Goal: Transaction & Acquisition: Download file/media

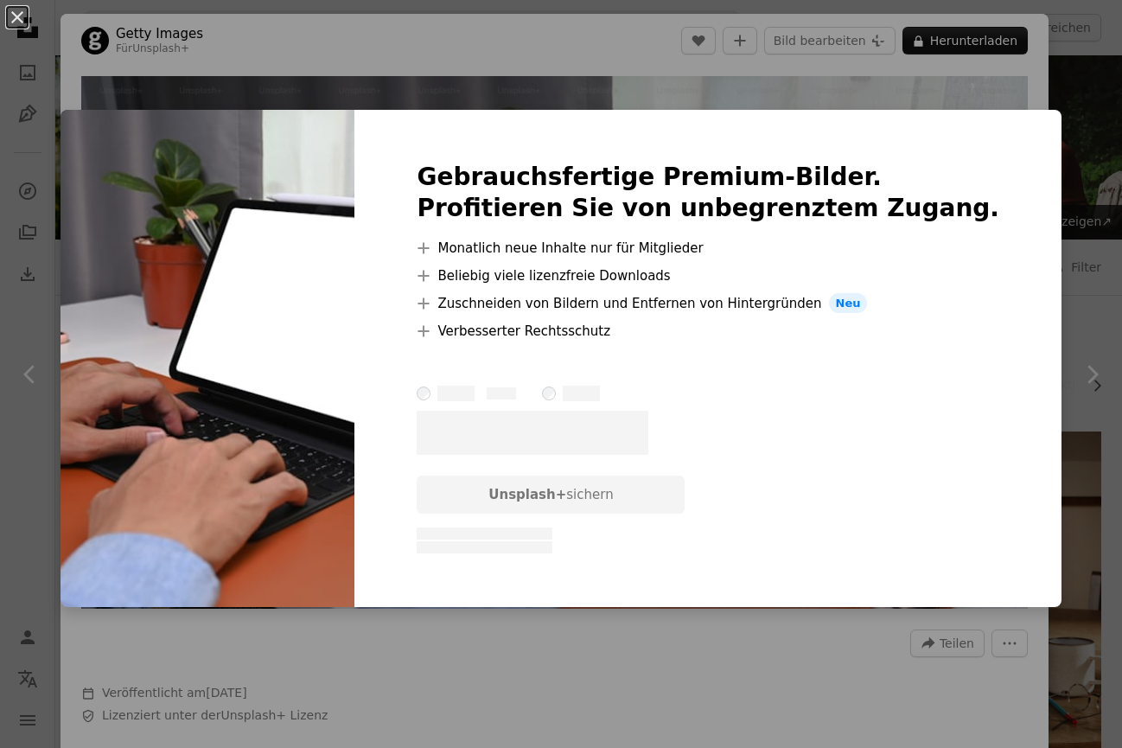
scroll to position [6743, 0]
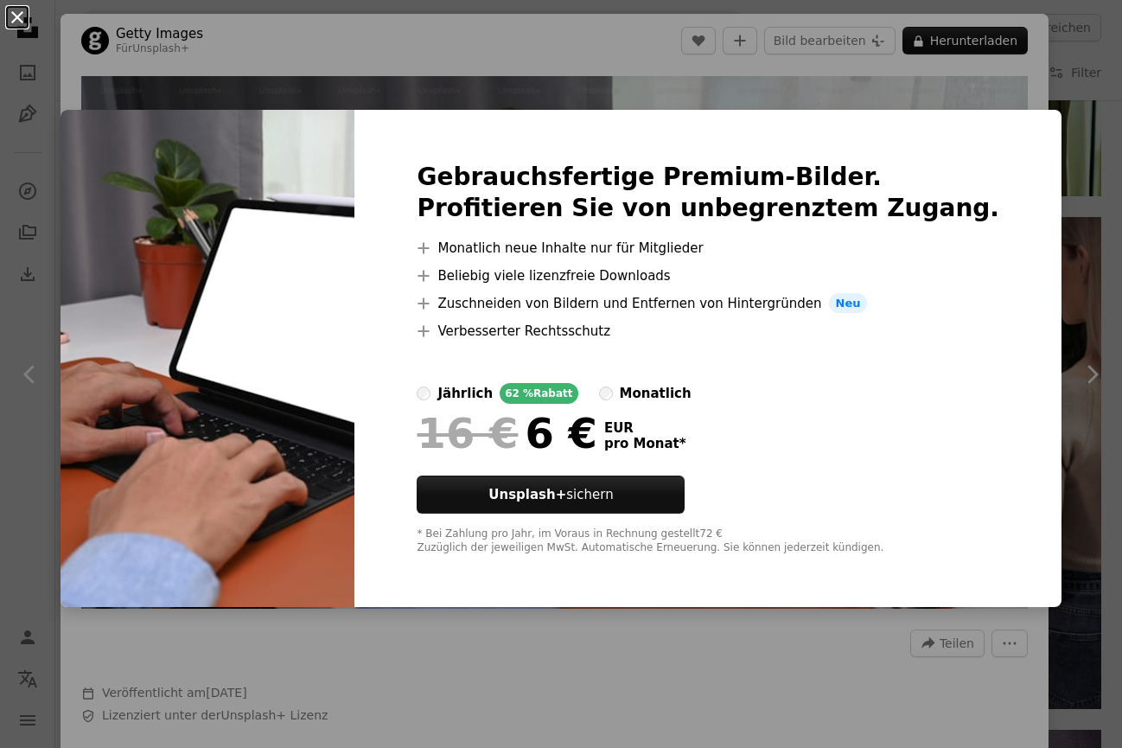
click at [21, 16] on button "An X shape" at bounding box center [17, 17] width 21 height 21
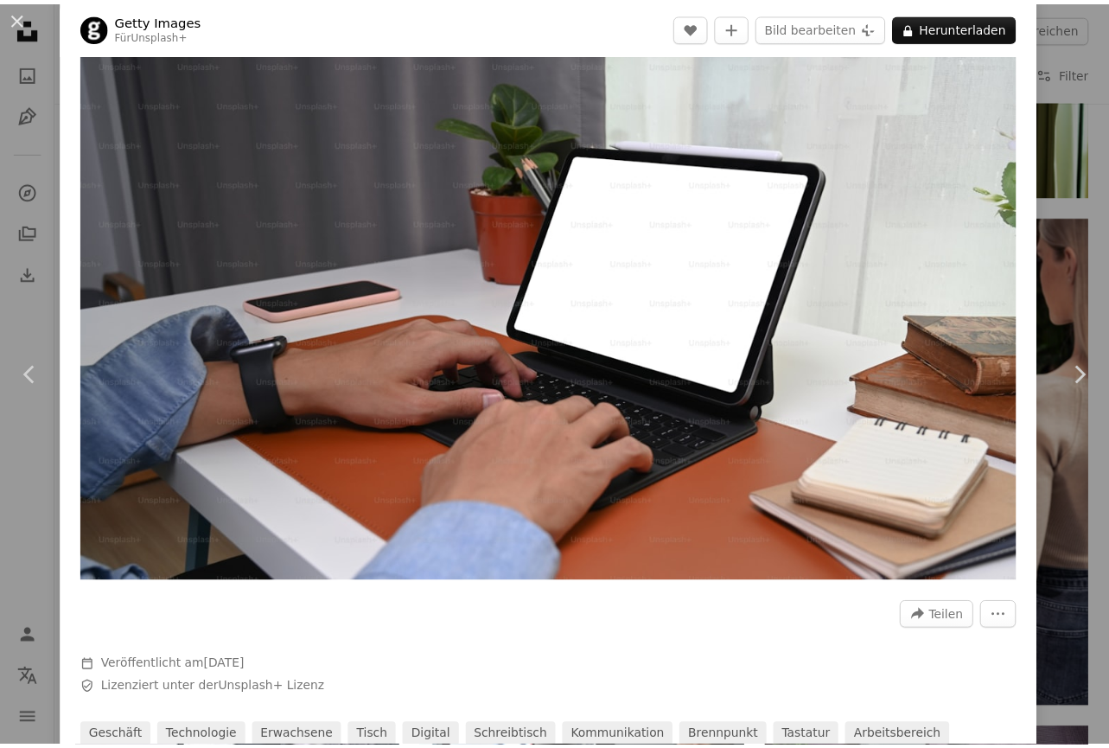
scroll to position [173, 0]
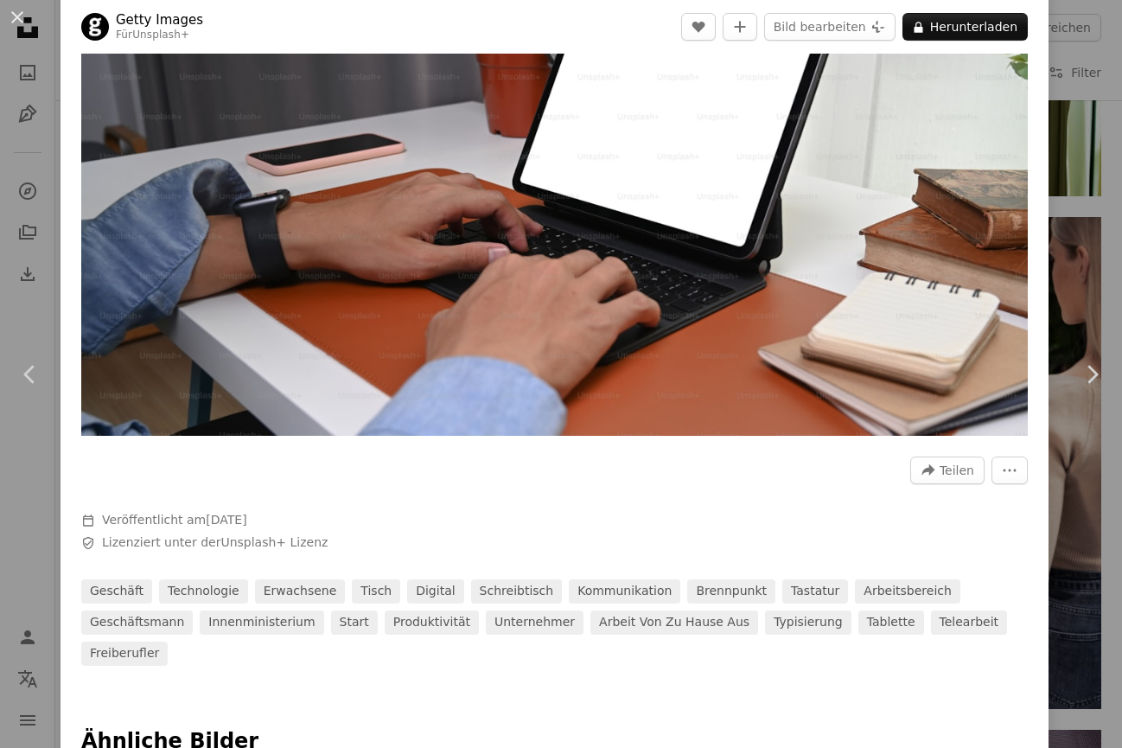
click at [11, 7] on button "An X shape" at bounding box center [17, 17] width 21 height 21
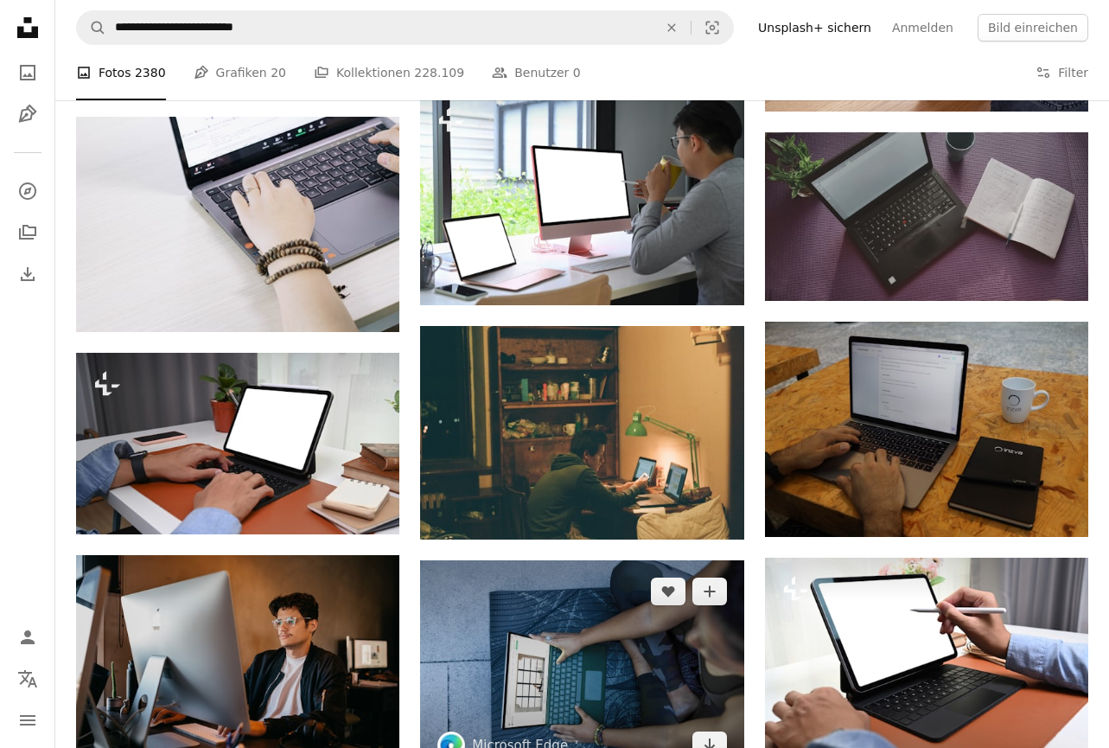
scroll to position [7261, 0]
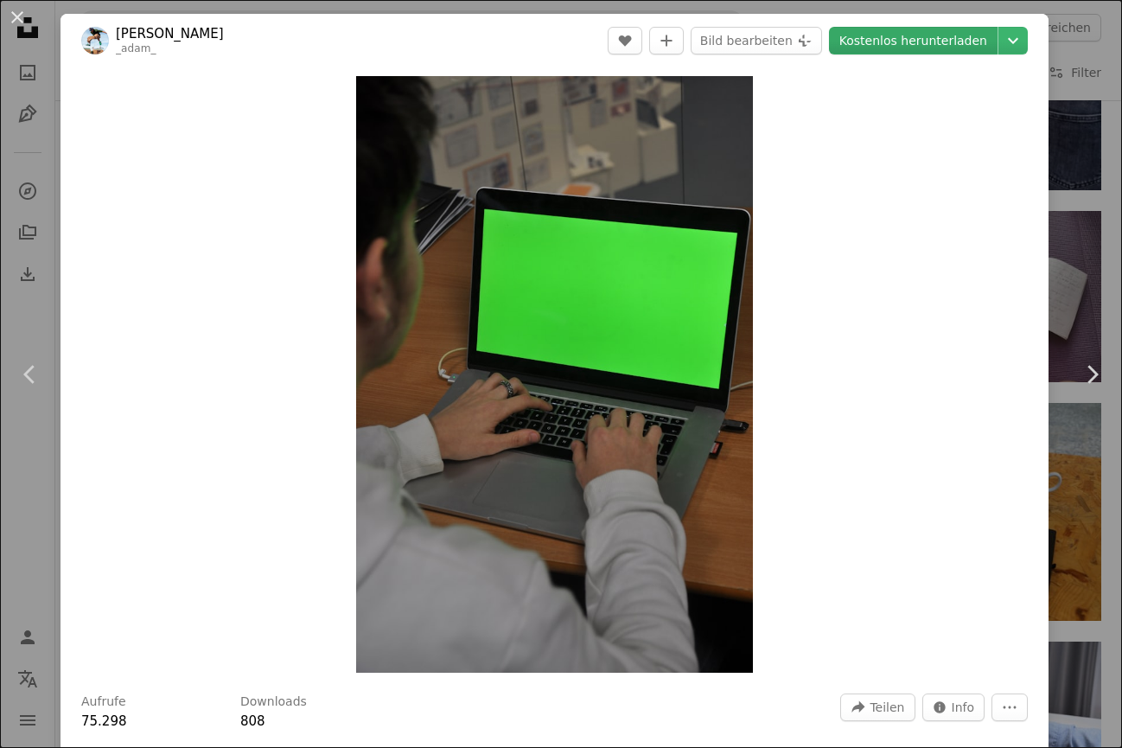
click at [906, 44] on link "Kostenlos herunterladen" at bounding box center [913, 41] width 169 height 28
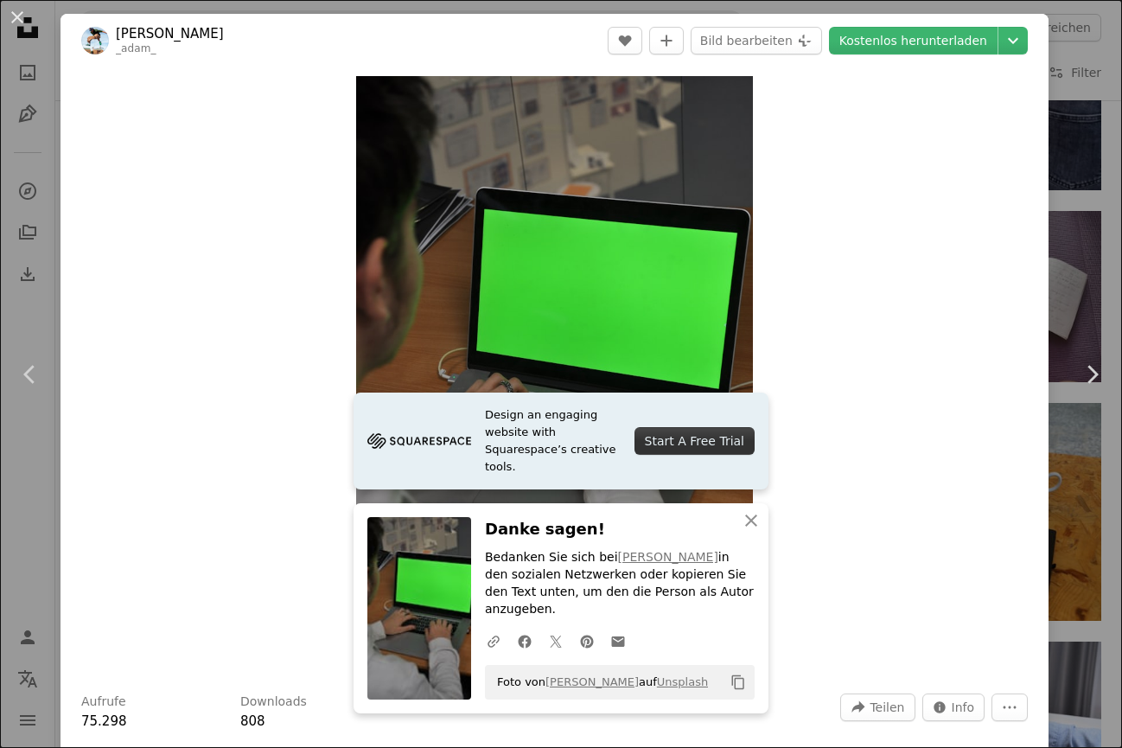
click at [1073, 145] on div "An X shape Chevron left Chevron right [PERSON_NAME] _adam_ A heart A plus sign …" at bounding box center [561, 374] width 1122 height 748
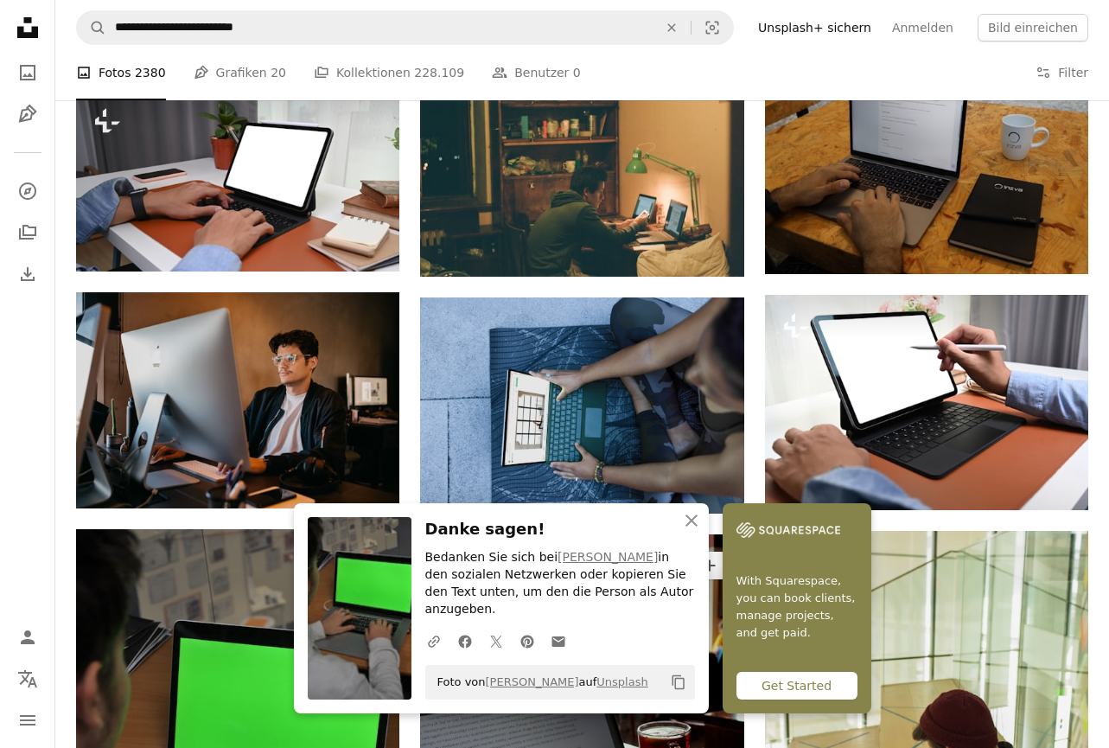
scroll to position [7607, 0]
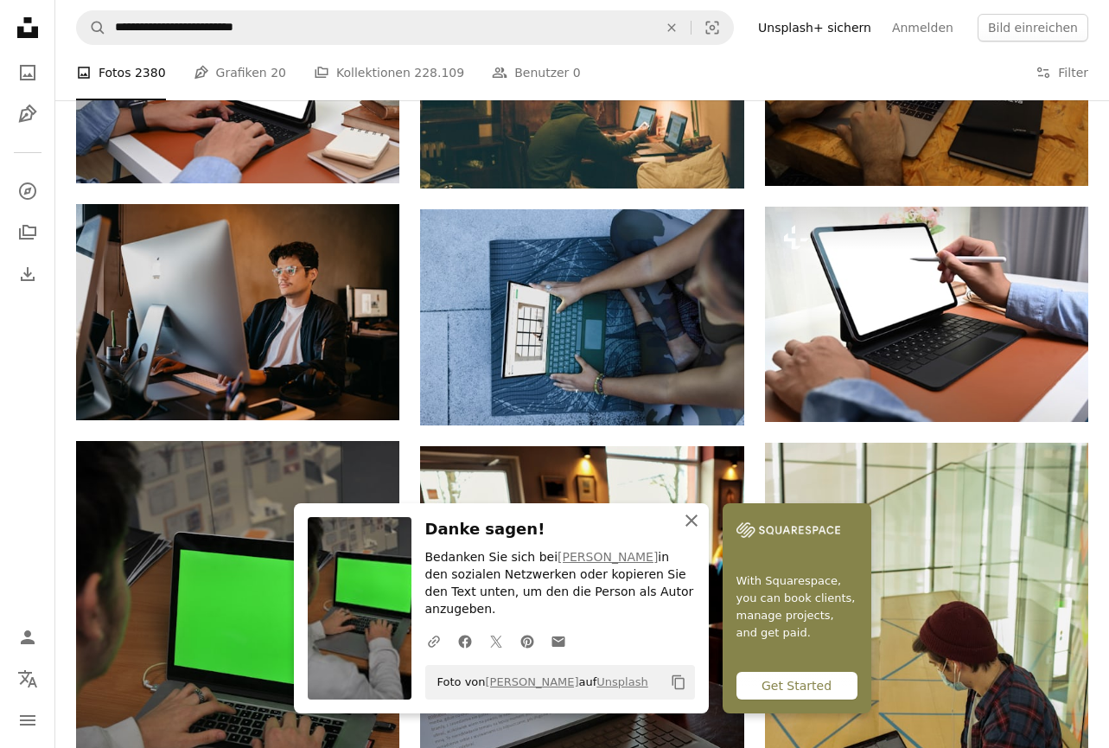
click at [702, 531] on icon "An X shape" at bounding box center [691, 520] width 21 height 21
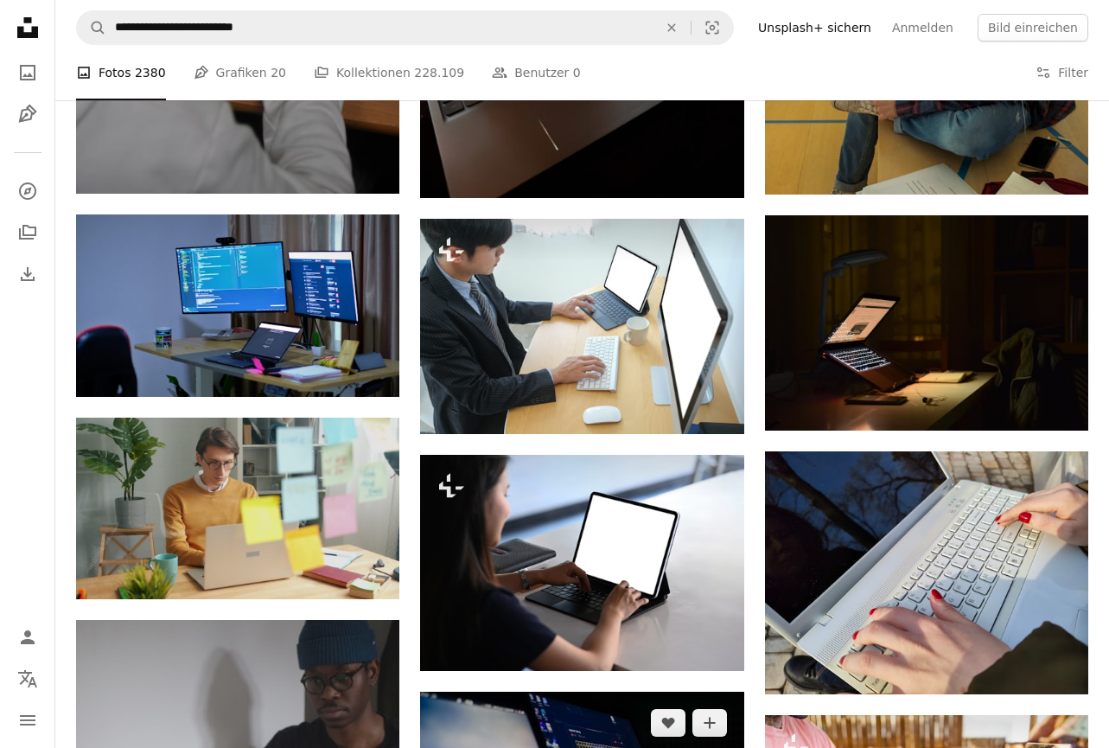
scroll to position [8385, 0]
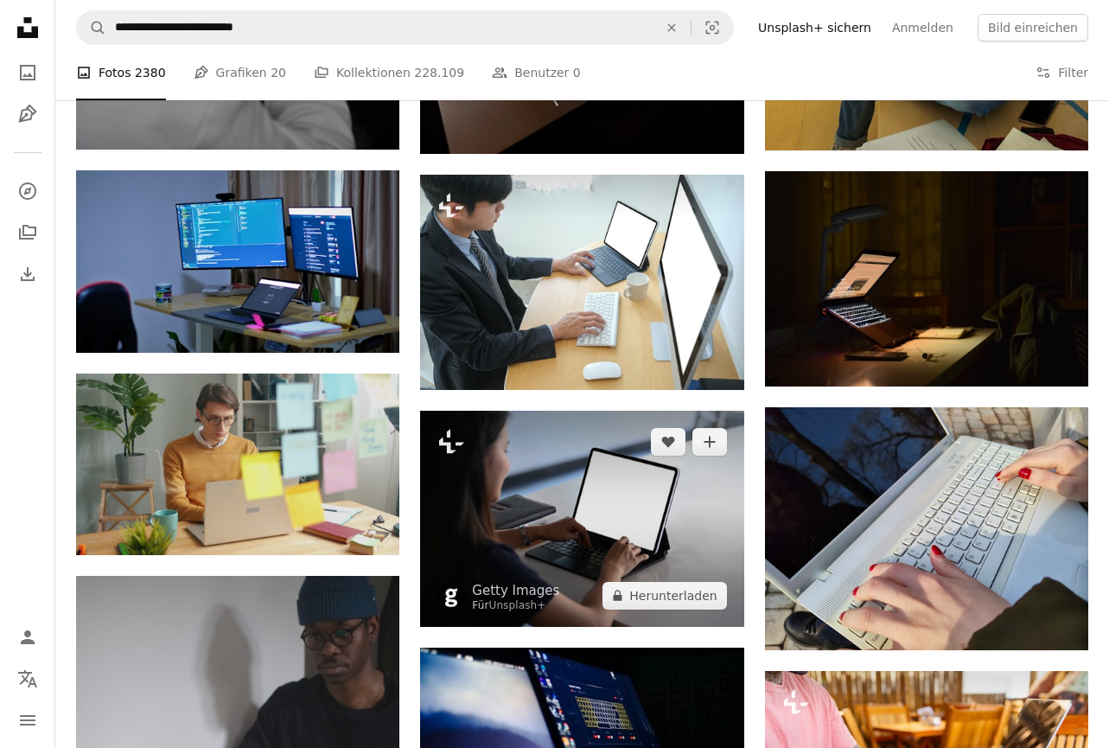
click at [577, 411] on img at bounding box center [581, 518] width 323 height 215
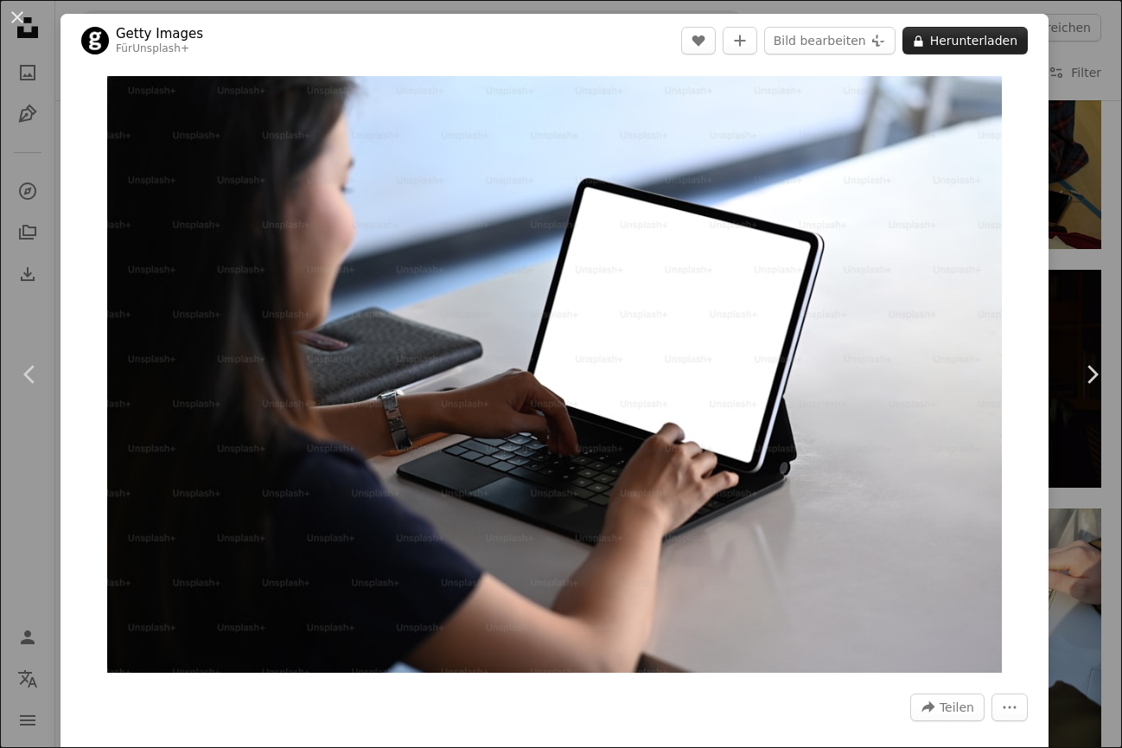
click at [921, 46] on button "A lock Herunterladen" at bounding box center [964, 41] width 125 height 28
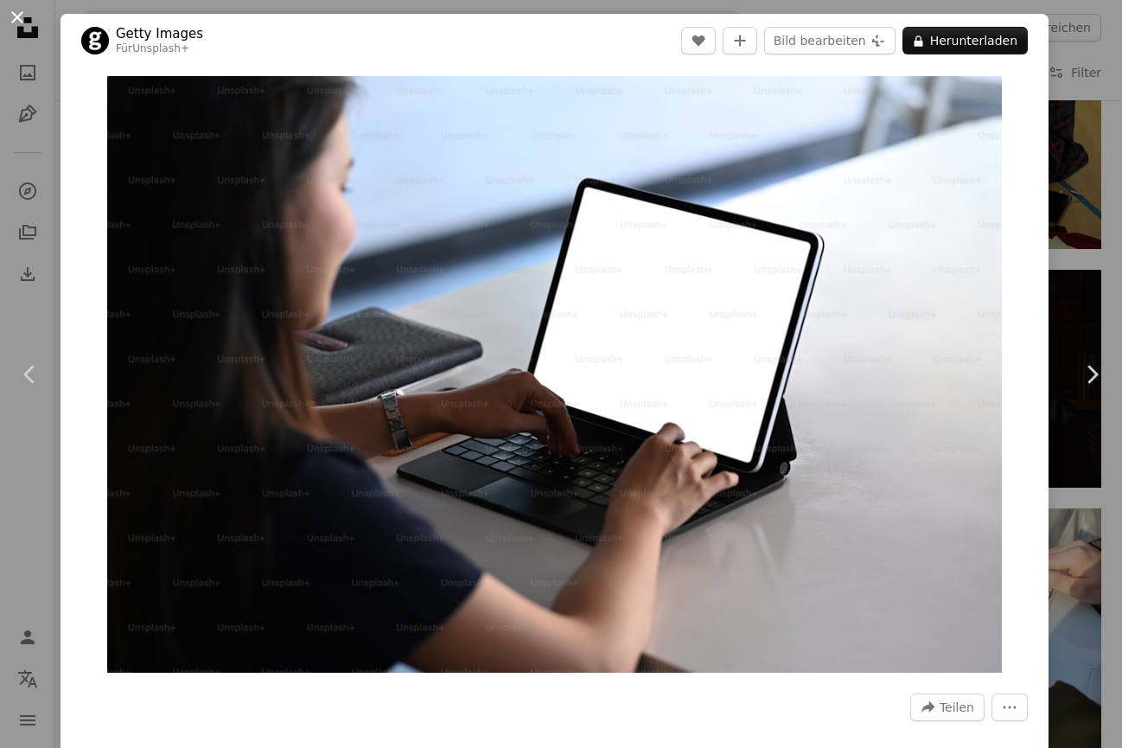
click at [16, 16] on button "An X shape" at bounding box center [17, 17] width 21 height 21
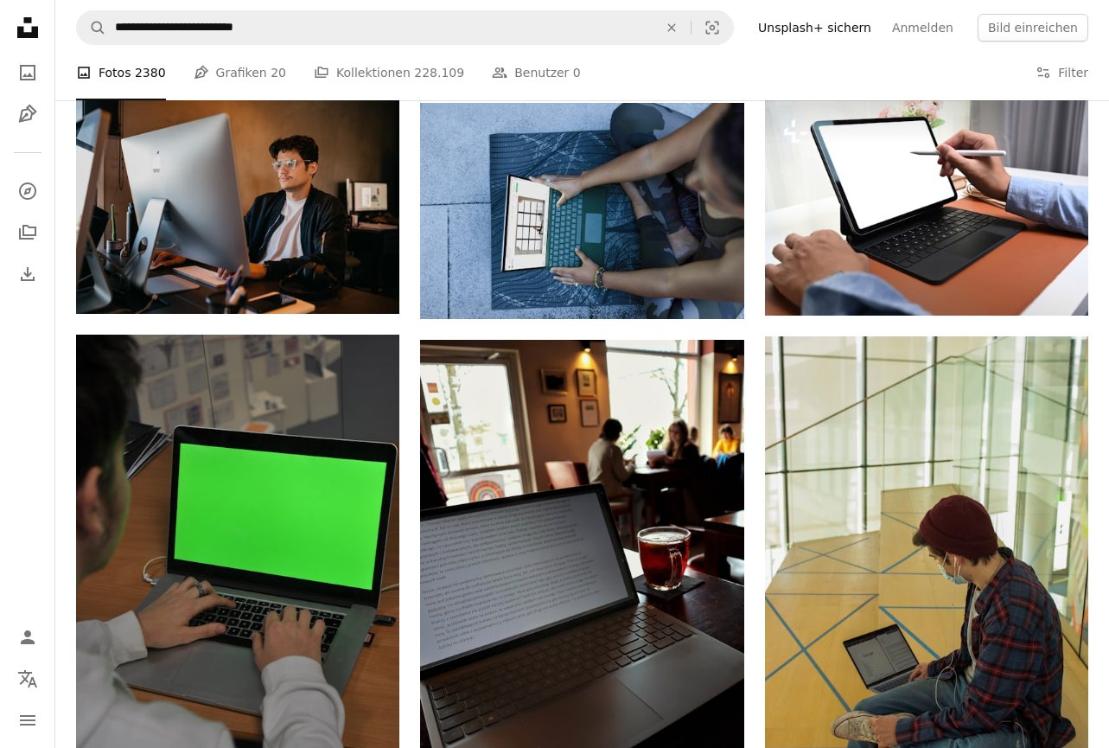
scroll to position [7607, 0]
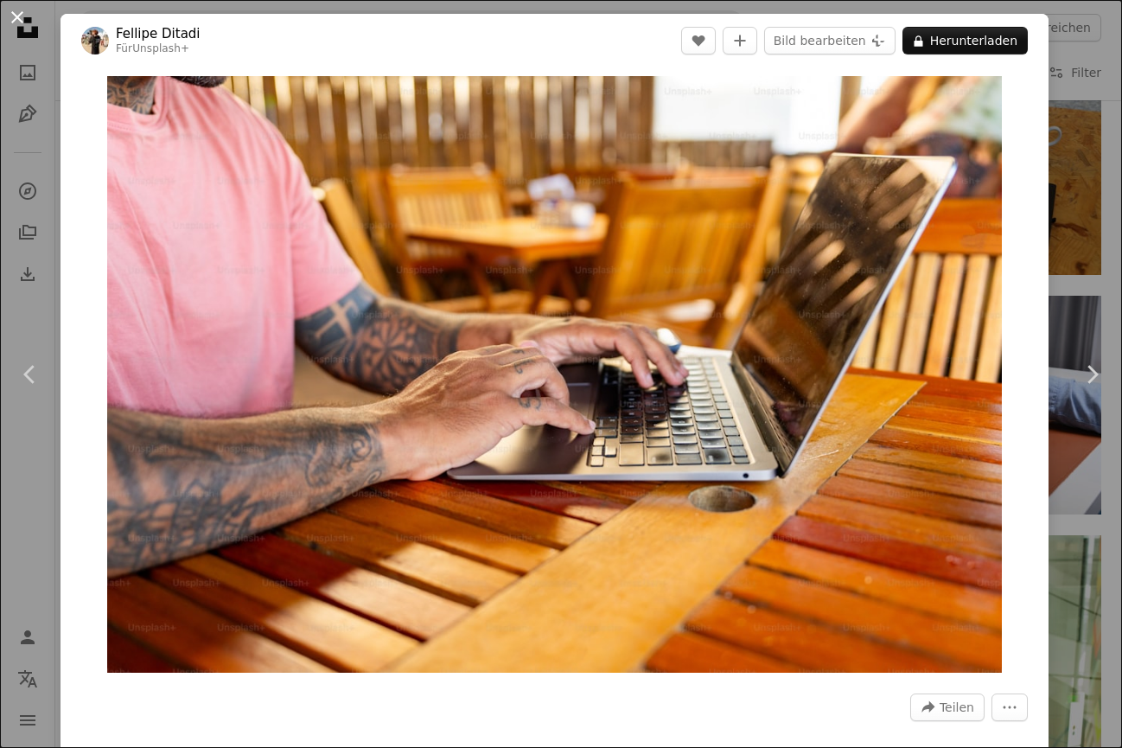
click at [10, 21] on button "An X shape" at bounding box center [17, 17] width 21 height 21
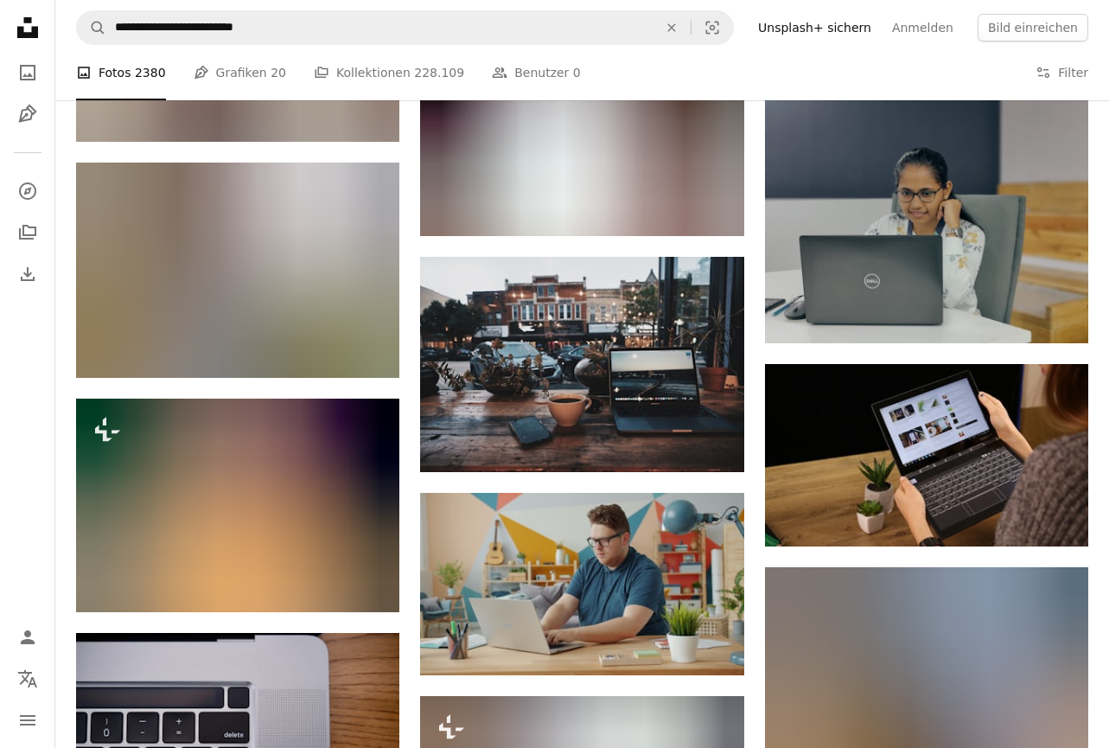
scroll to position [12534, 0]
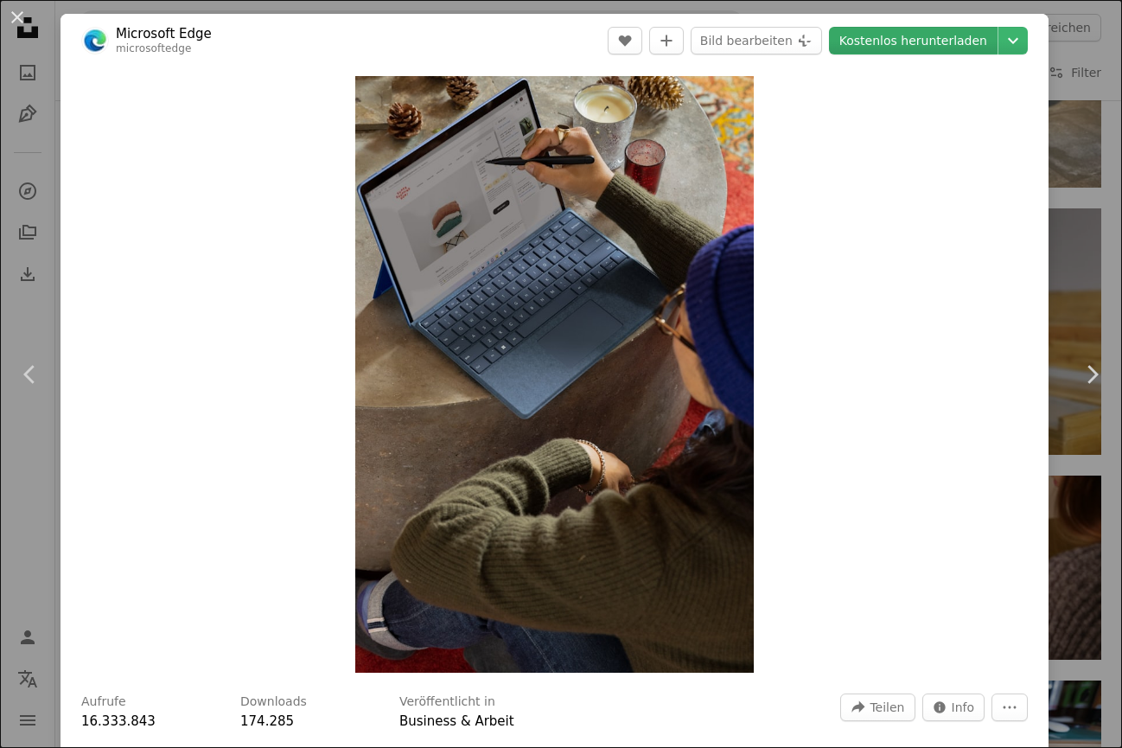
click at [934, 51] on link "Kostenlos herunterladen" at bounding box center [913, 41] width 169 height 28
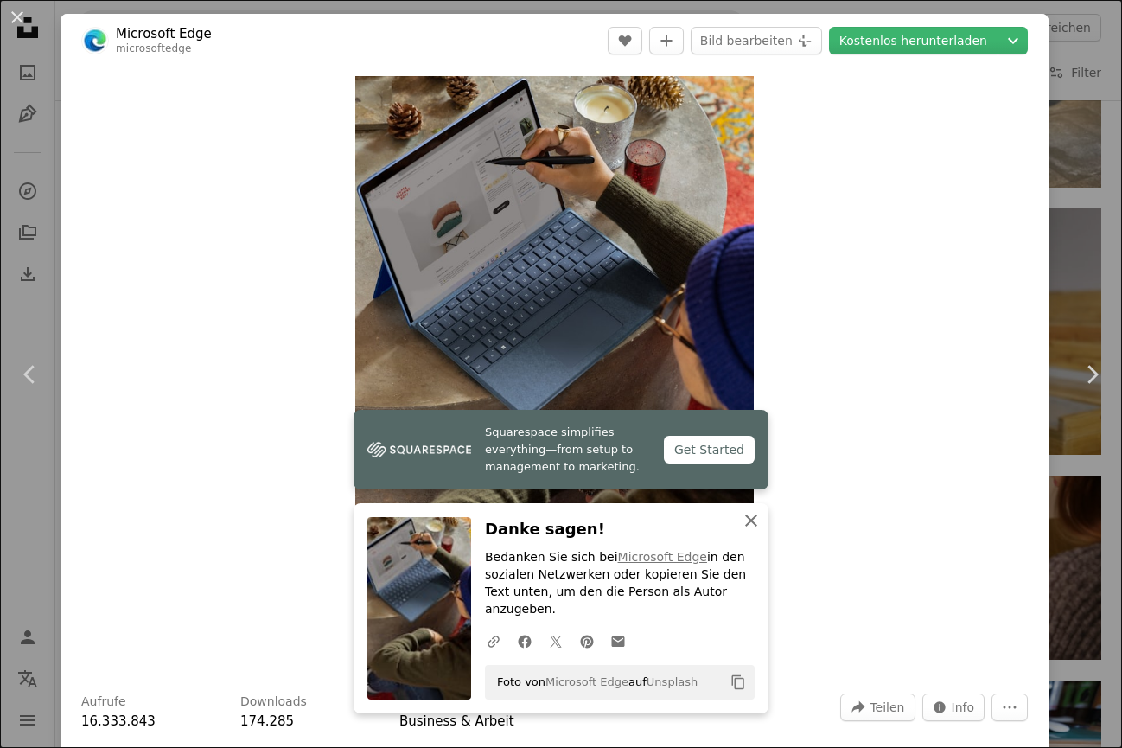
click at [742, 531] on icon "An X shape" at bounding box center [751, 520] width 21 height 21
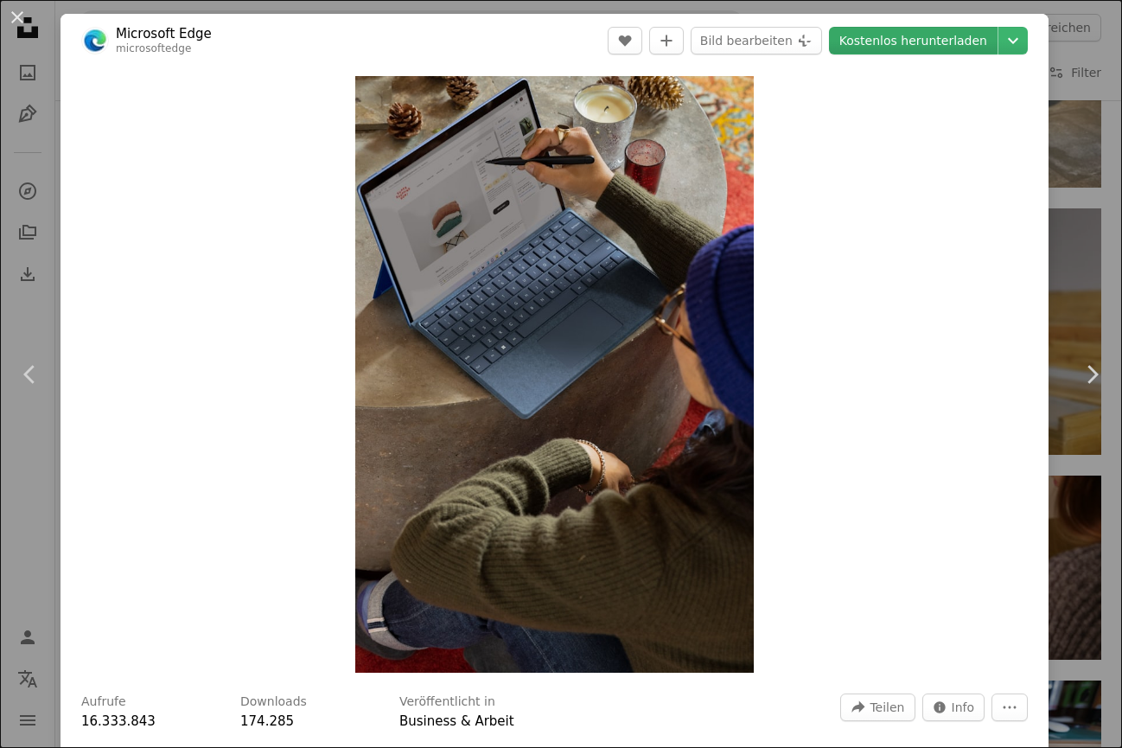
click at [949, 38] on link "Kostenlos herunterladen" at bounding box center [913, 41] width 169 height 28
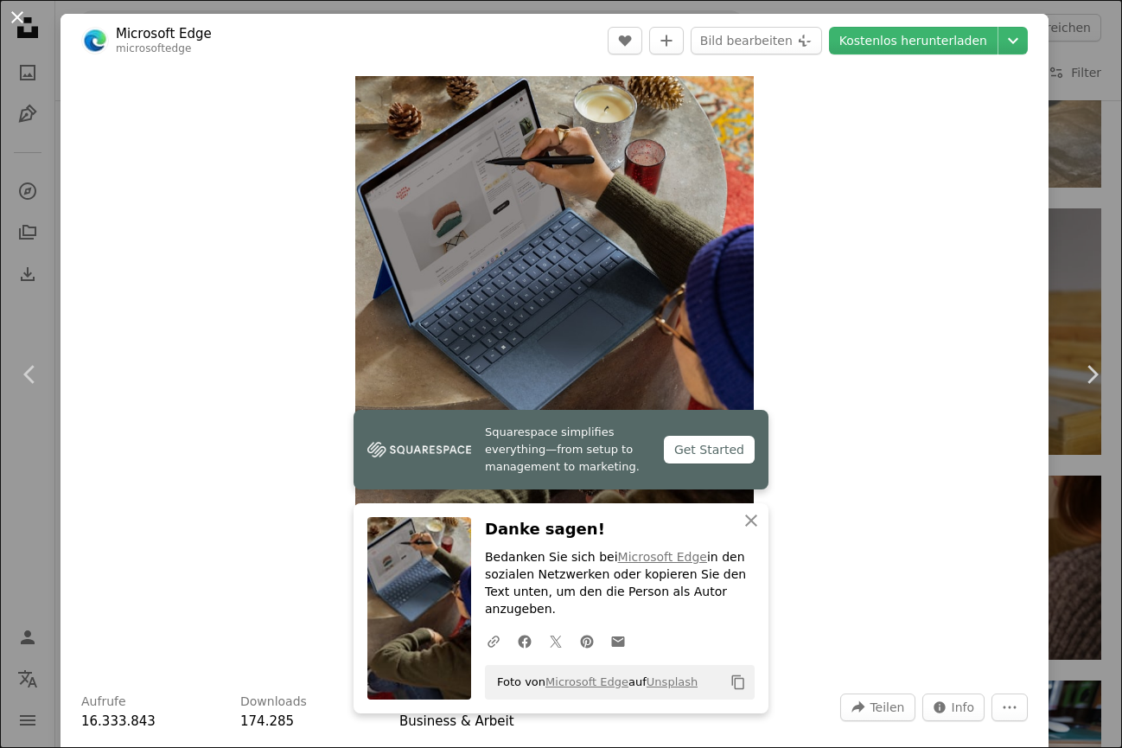
click at [19, 22] on button "An X shape" at bounding box center [17, 17] width 21 height 21
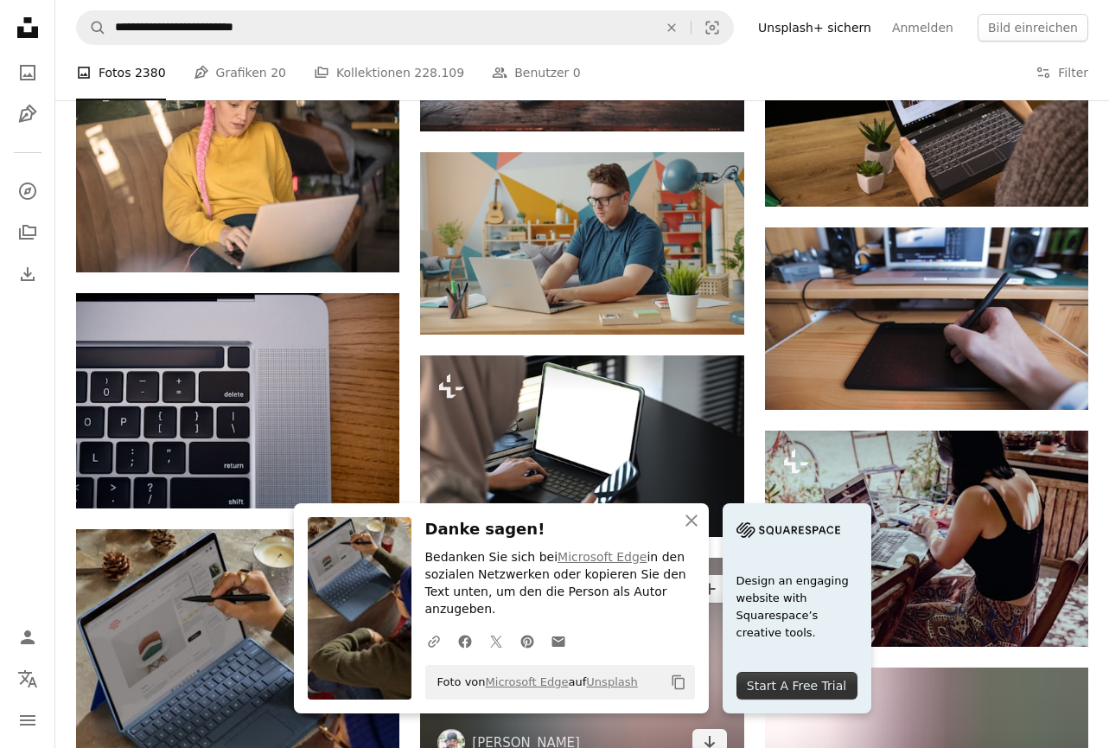
scroll to position [12880, 0]
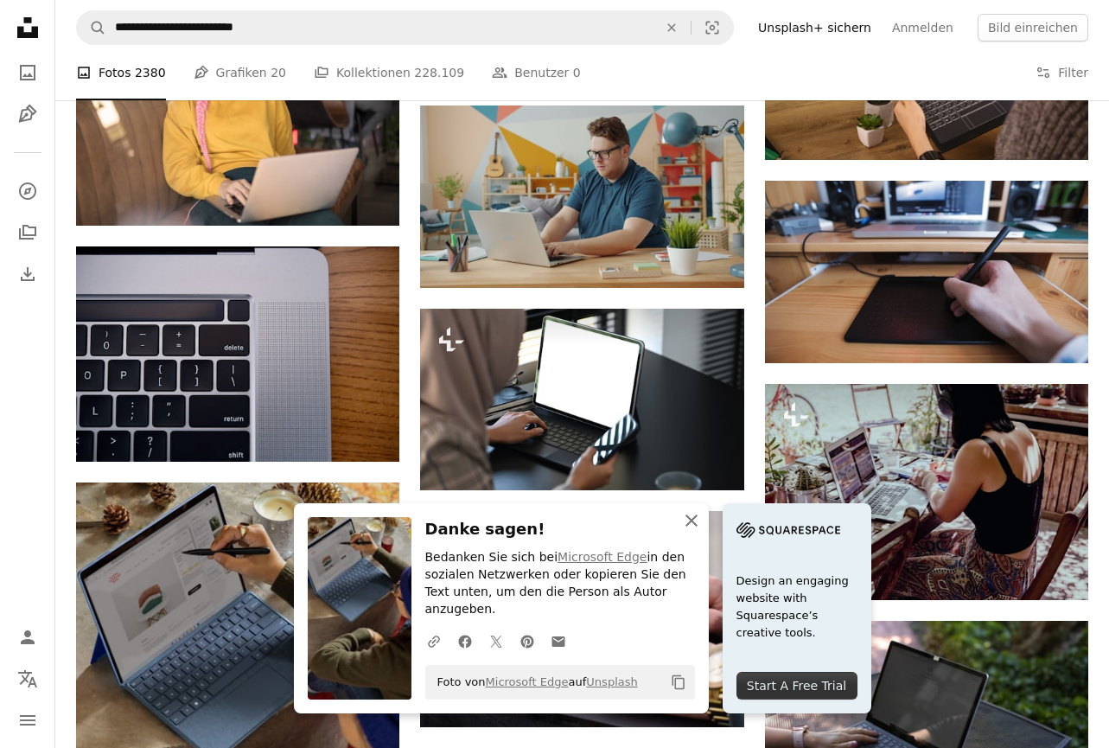
click at [702, 531] on icon "An X shape" at bounding box center [691, 520] width 21 height 21
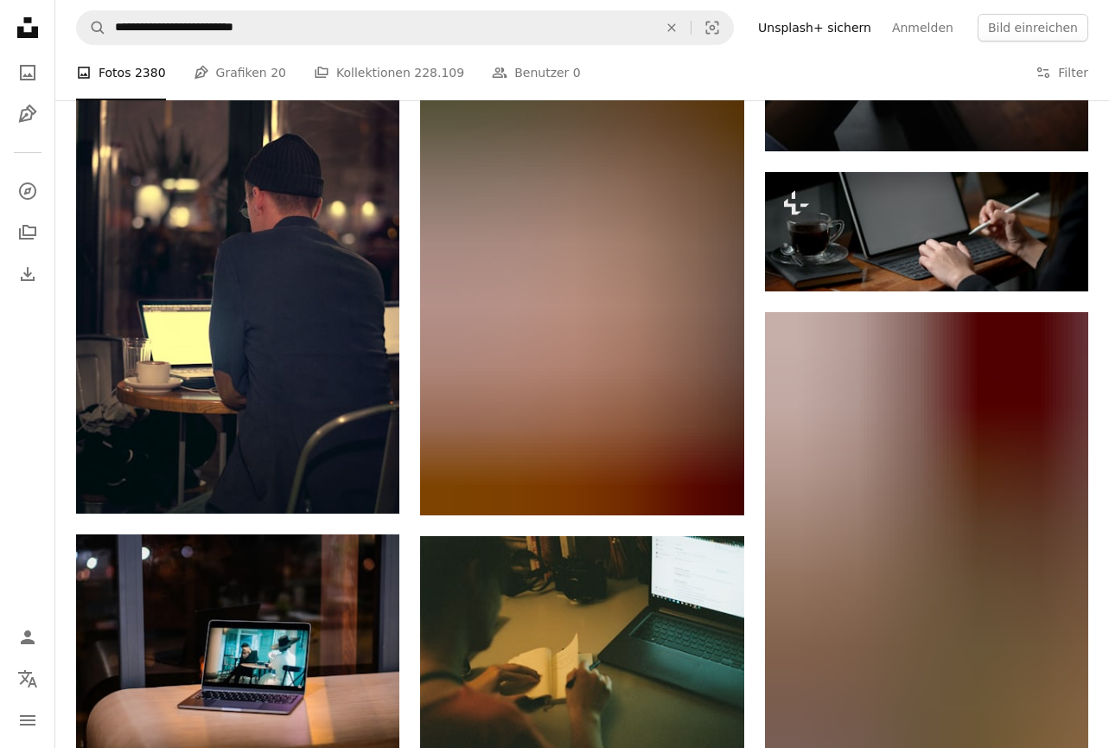
scroll to position [14782, 0]
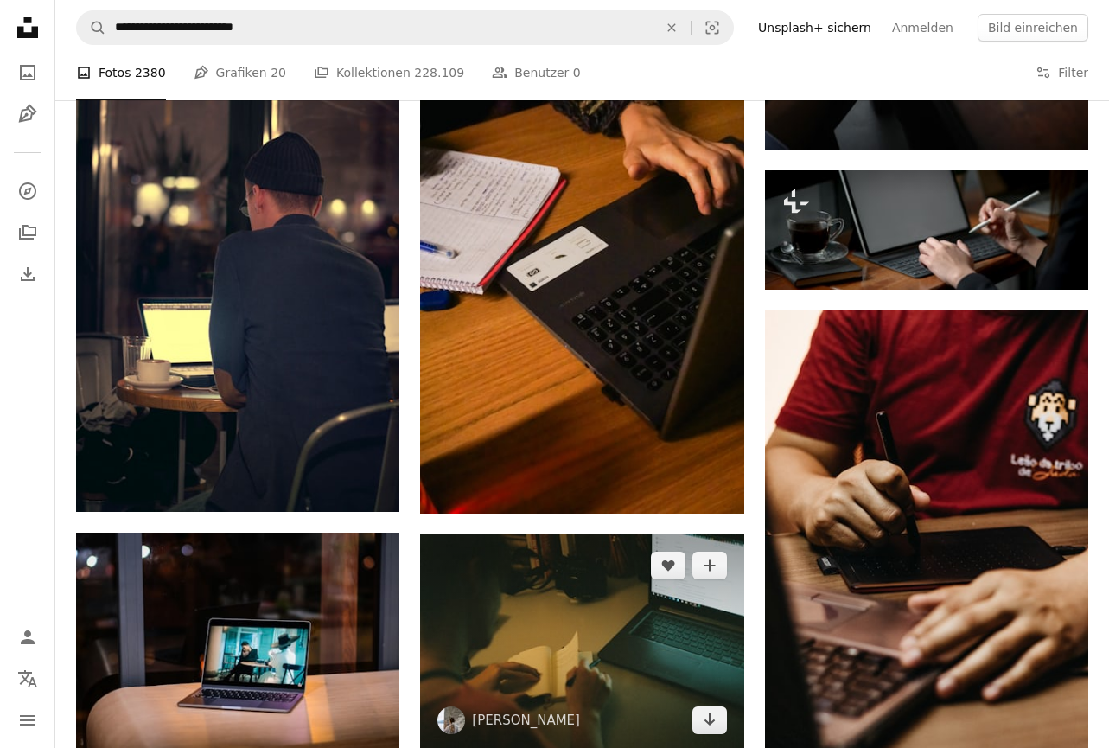
click at [570, 534] on img at bounding box center [581, 642] width 323 height 217
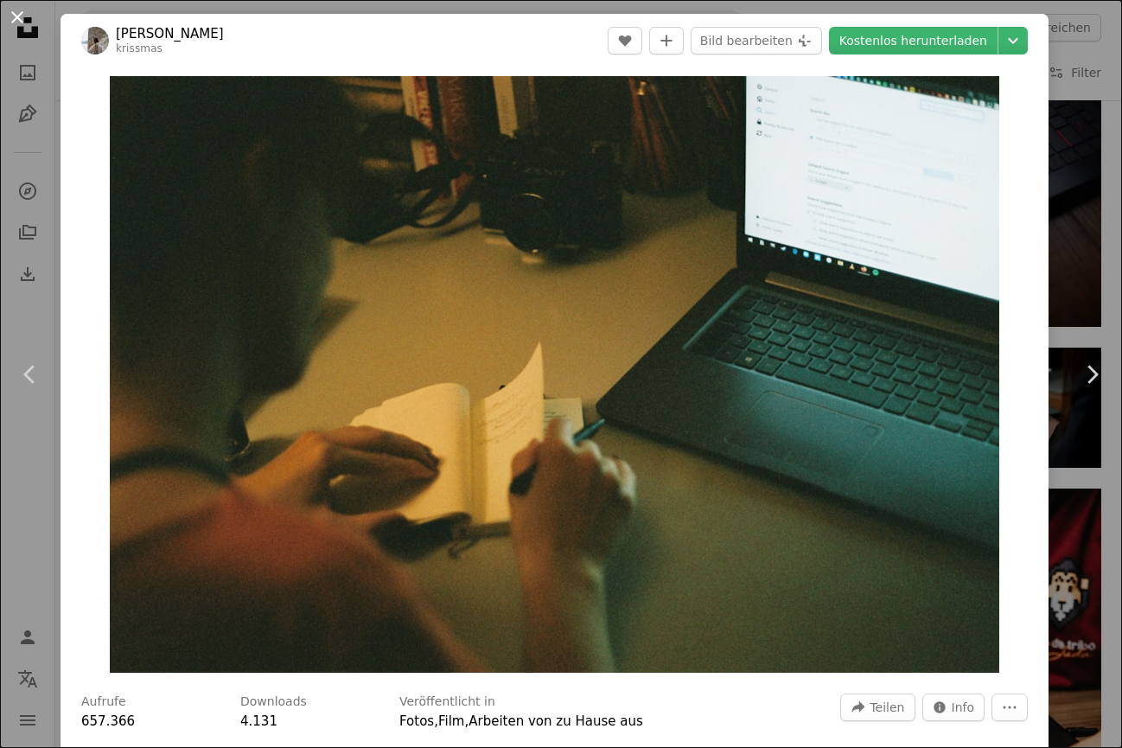
click at [12, 17] on button "An X shape" at bounding box center [17, 17] width 21 height 21
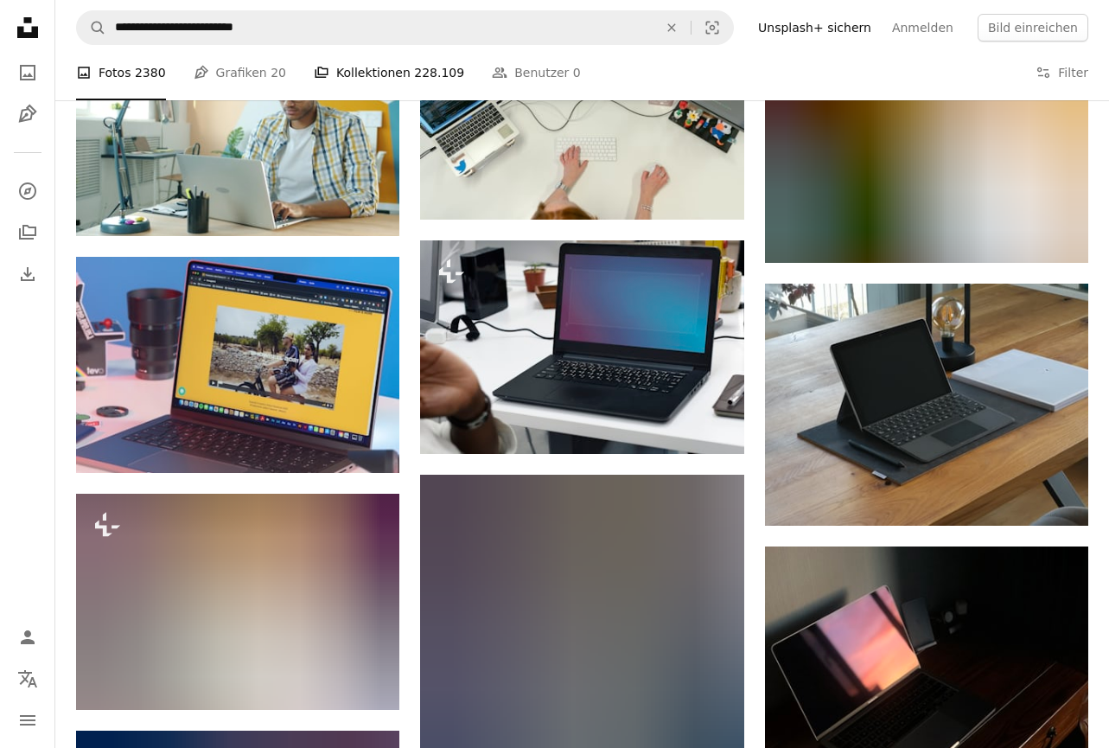
scroll to position [17375, 0]
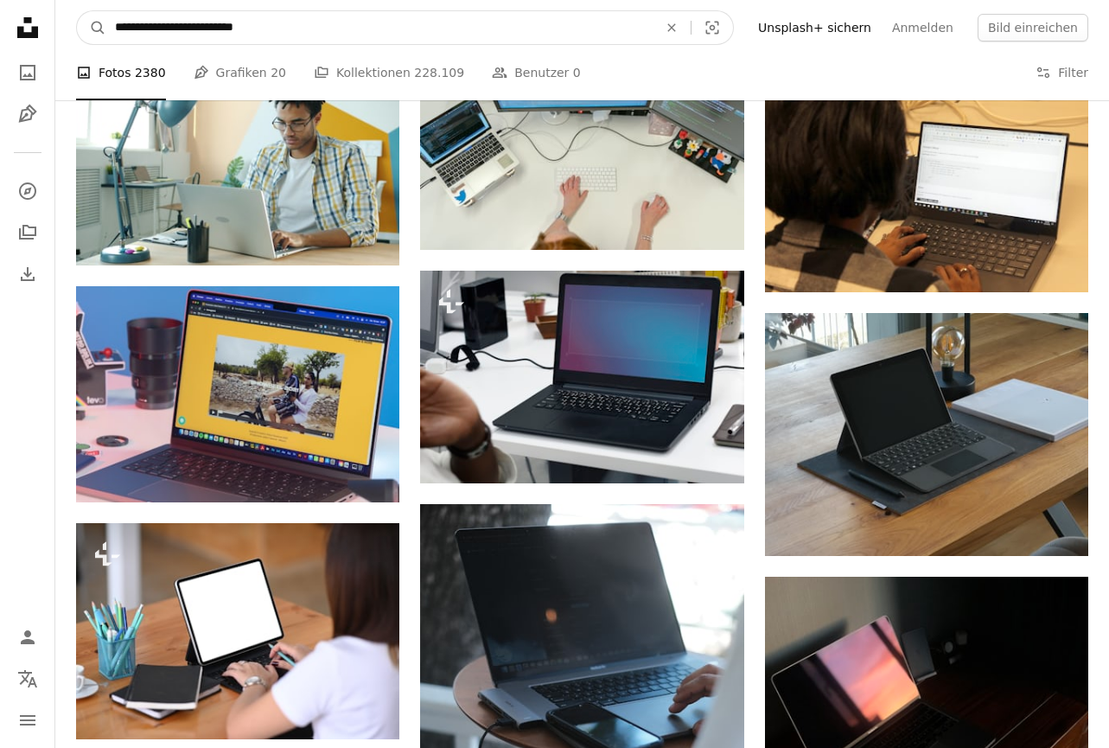
drag, startPoint x: 274, startPoint y: 10, endPoint x: 239, endPoint y: 30, distance: 40.6
click at [239, 30] on form "**********" at bounding box center [405, 27] width 658 height 35
type input "**********"
click button "A magnifying glass" at bounding box center [91, 27] width 29 height 33
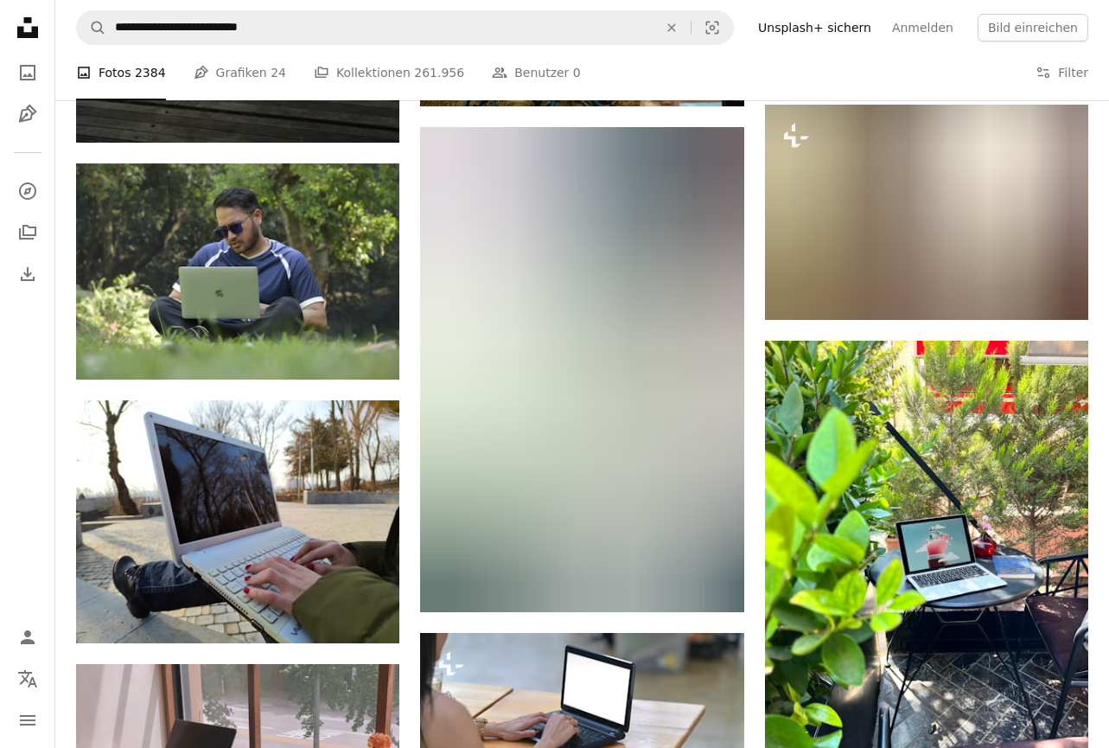
scroll to position [1988, 0]
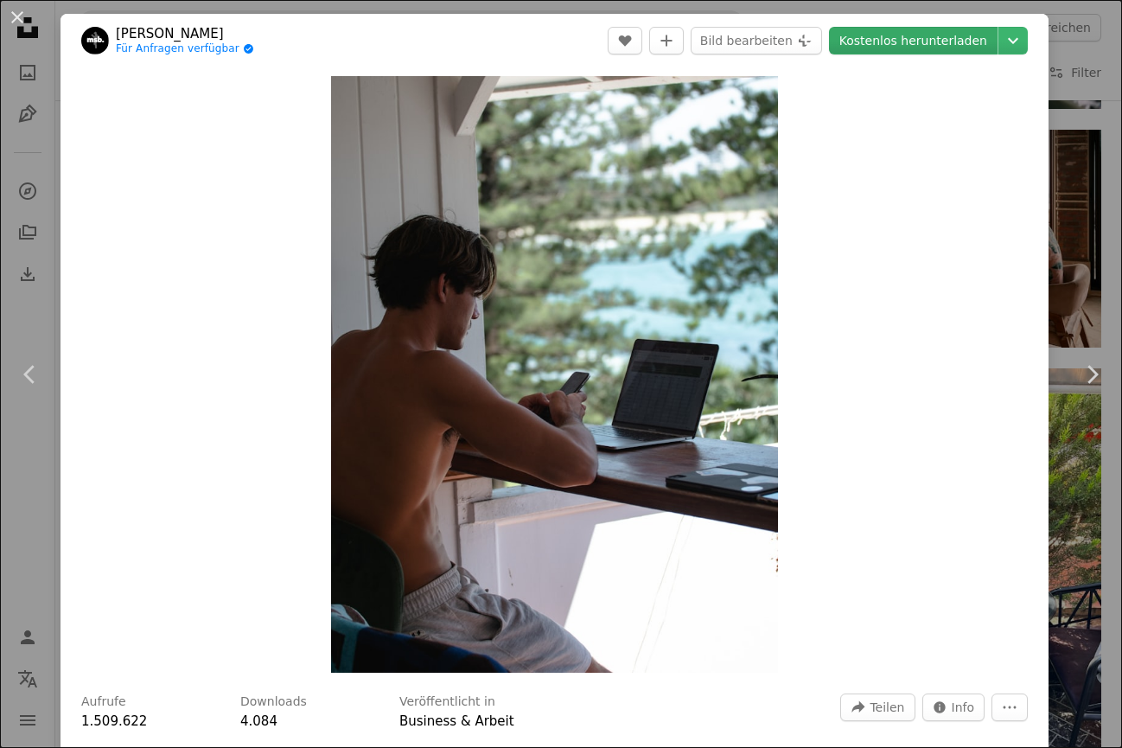
click at [893, 40] on link "Kostenlos herunterladen" at bounding box center [913, 41] width 169 height 28
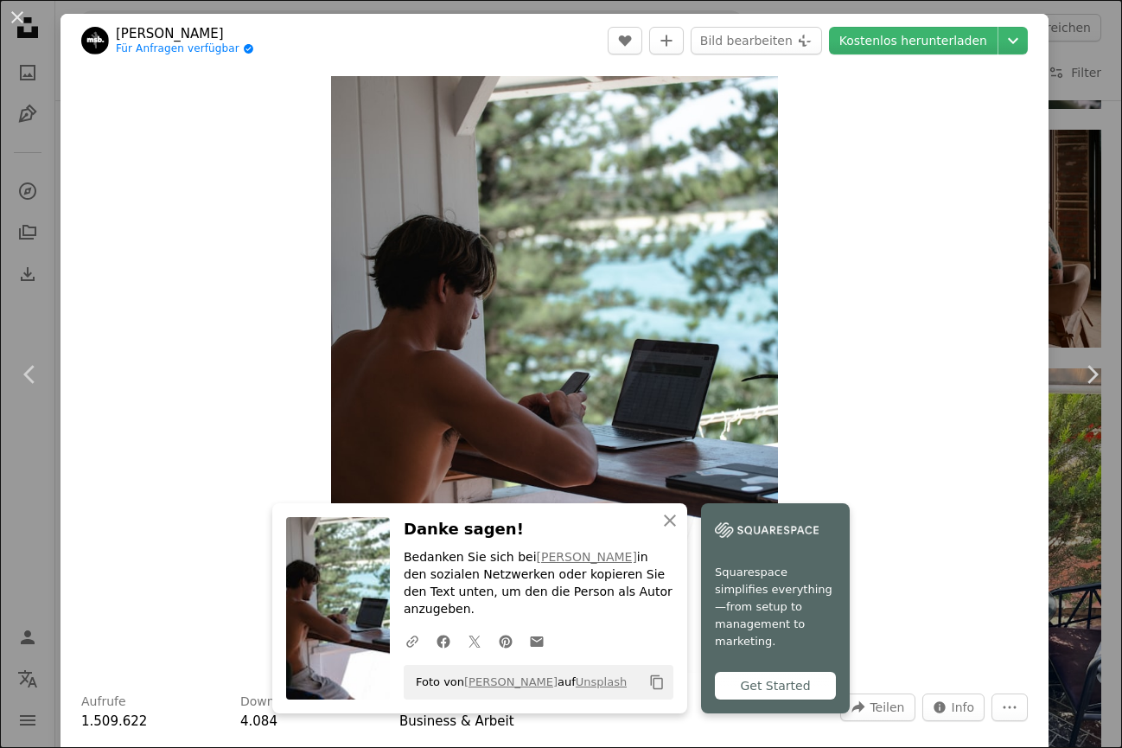
click at [877, 305] on div "Zoom in" at bounding box center [555, 374] width 988 height 614
click at [16, 7] on button "An X shape" at bounding box center [17, 17] width 21 height 21
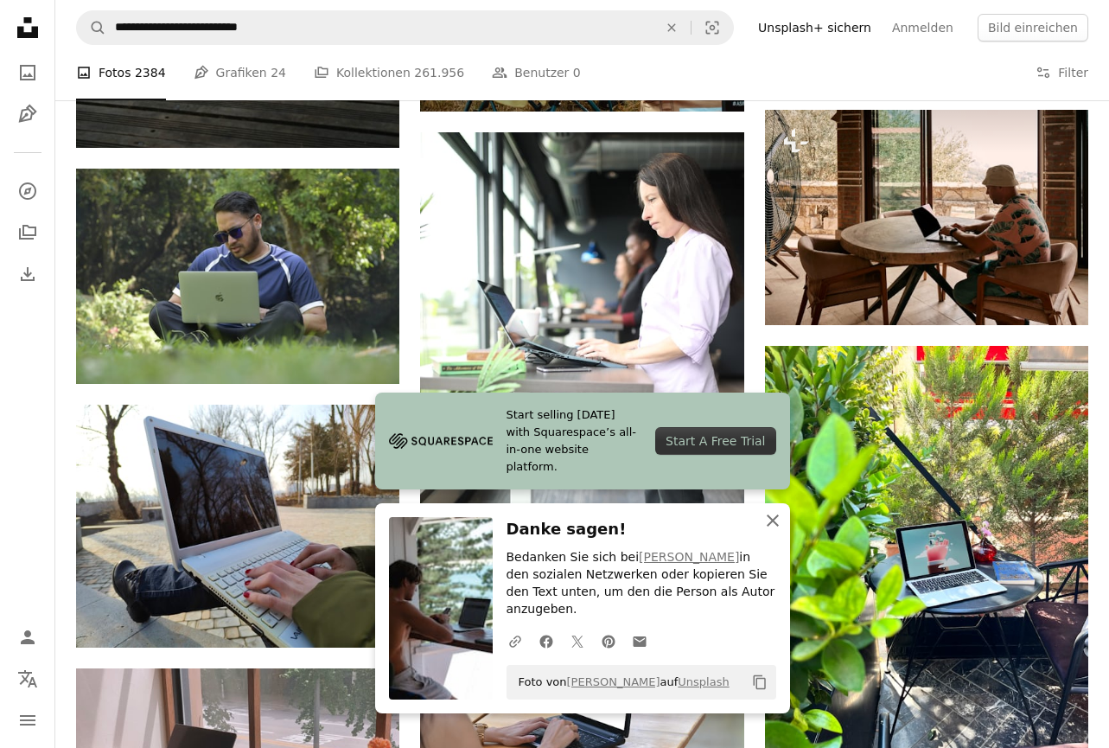
click at [774, 538] on button "An X shape Schließen" at bounding box center [773, 520] width 35 height 35
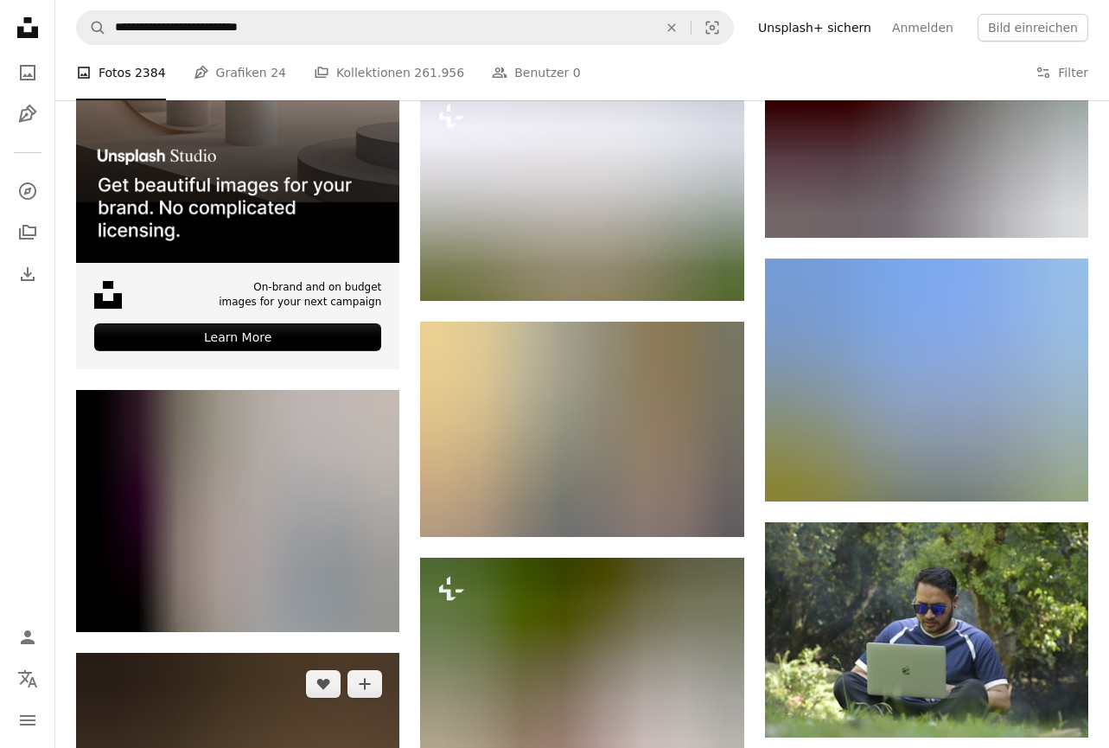
scroll to position [2939, 0]
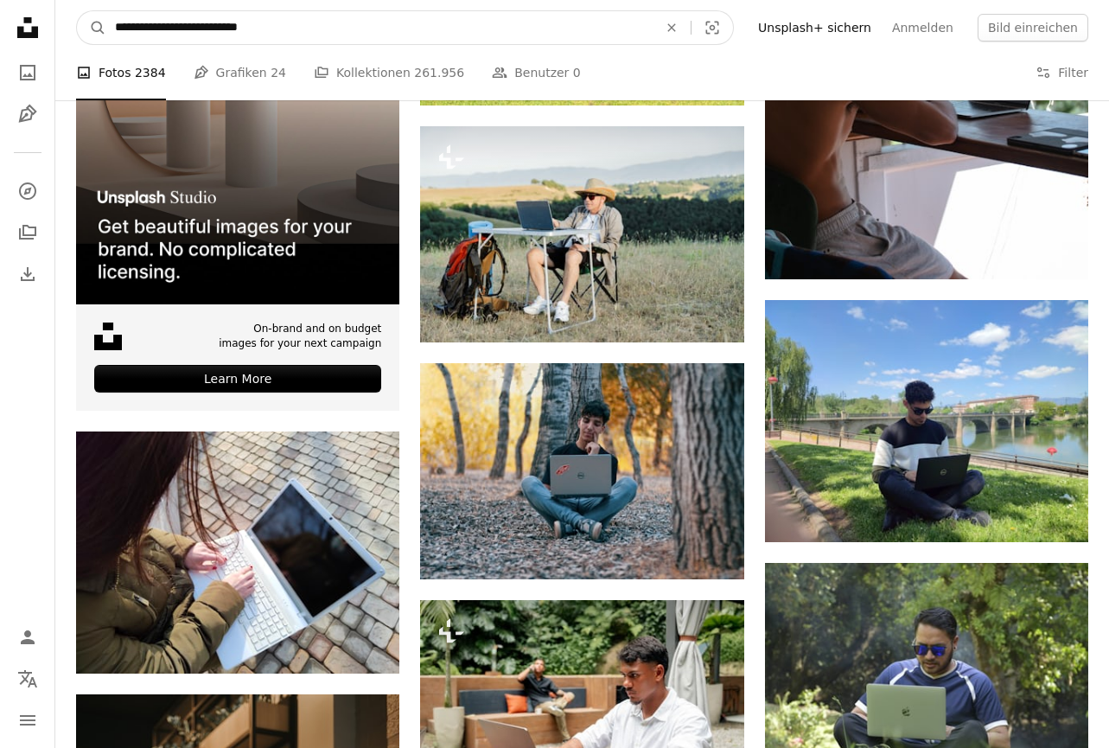
click at [201, 32] on input "**********" at bounding box center [379, 27] width 546 height 33
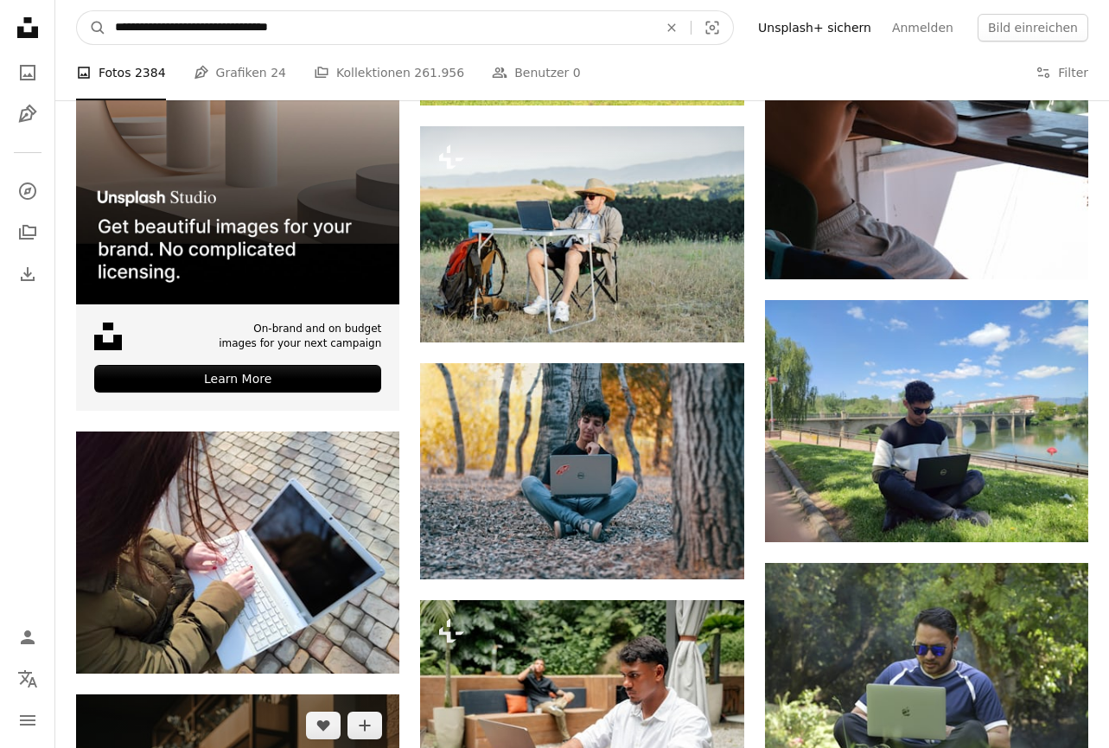
type input "**********"
click button "A magnifying glass" at bounding box center [91, 27] width 29 height 33
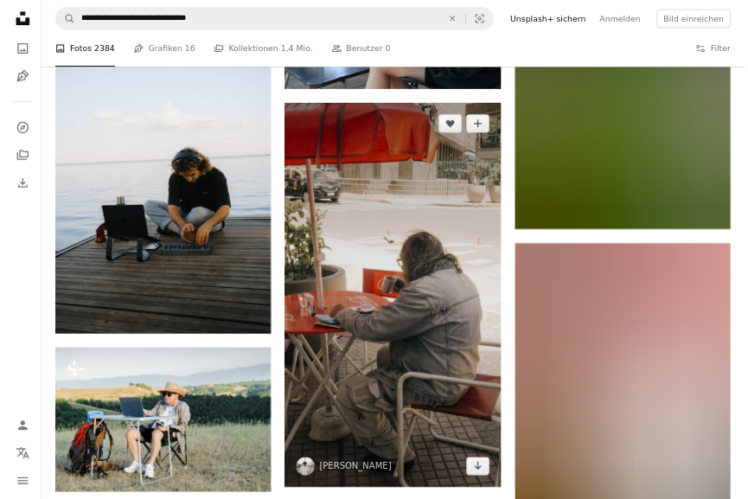
scroll to position [1556, 0]
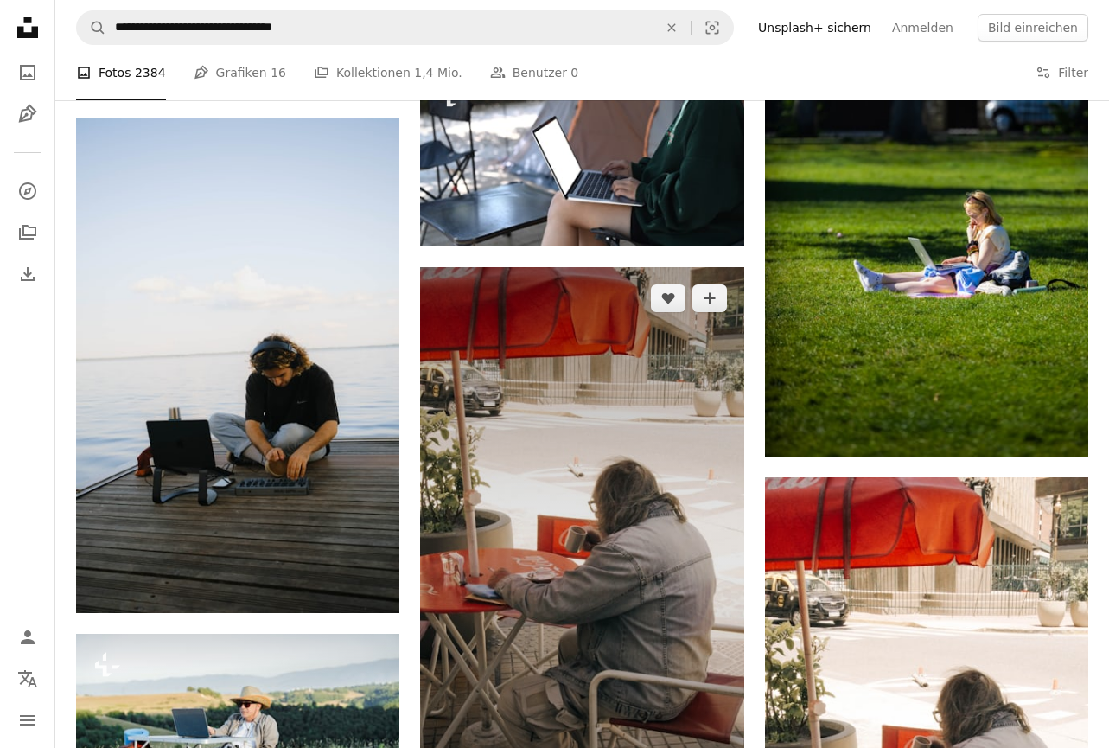
click at [585, 379] on img at bounding box center [581, 554] width 323 height 575
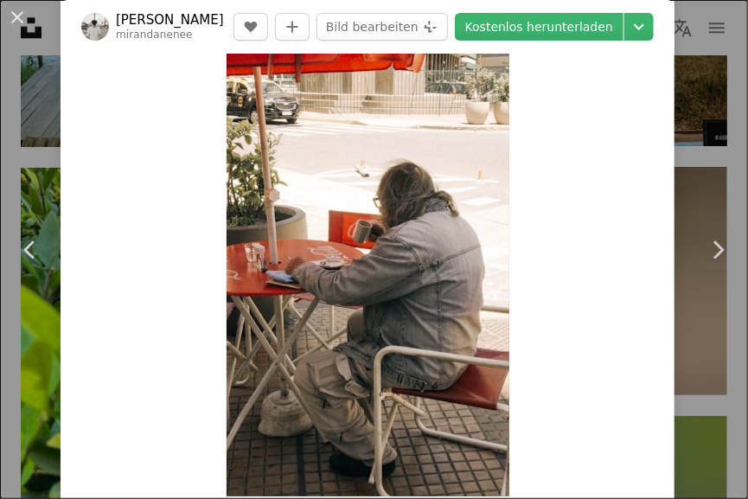
scroll to position [115, 0]
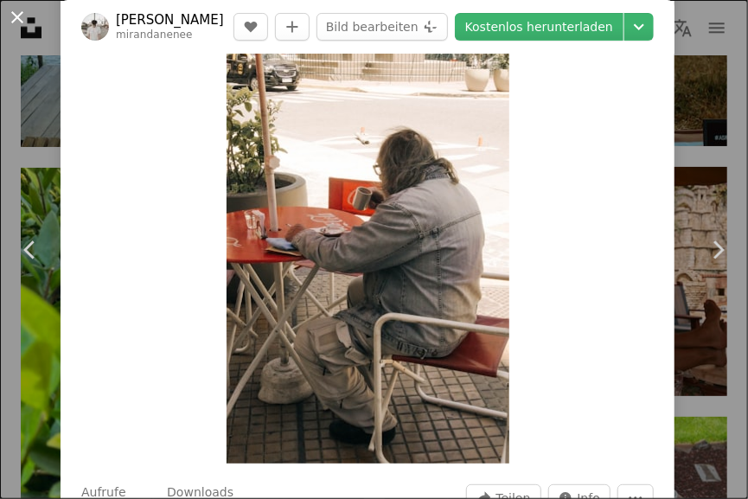
click at [22, 22] on button "An X shape" at bounding box center [17, 17] width 21 height 21
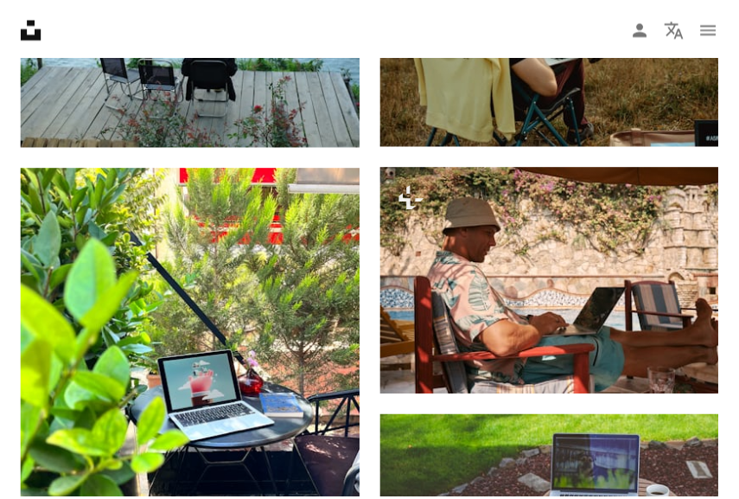
scroll to position [1037, 0]
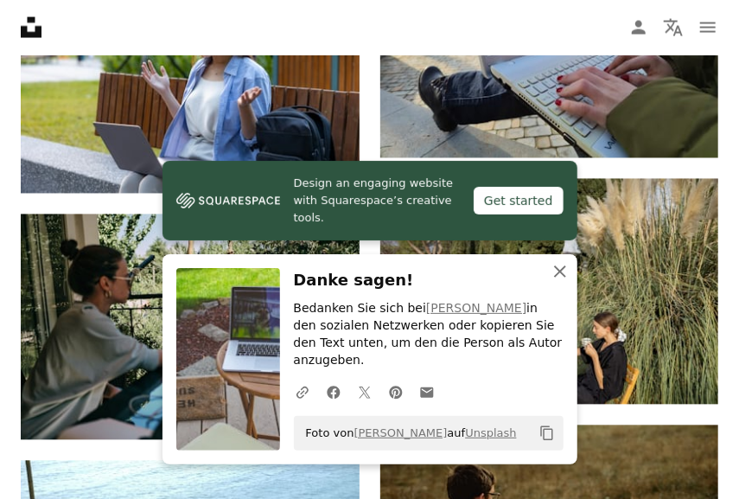
click at [560, 282] on icon "An X shape" at bounding box center [560, 271] width 21 height 21
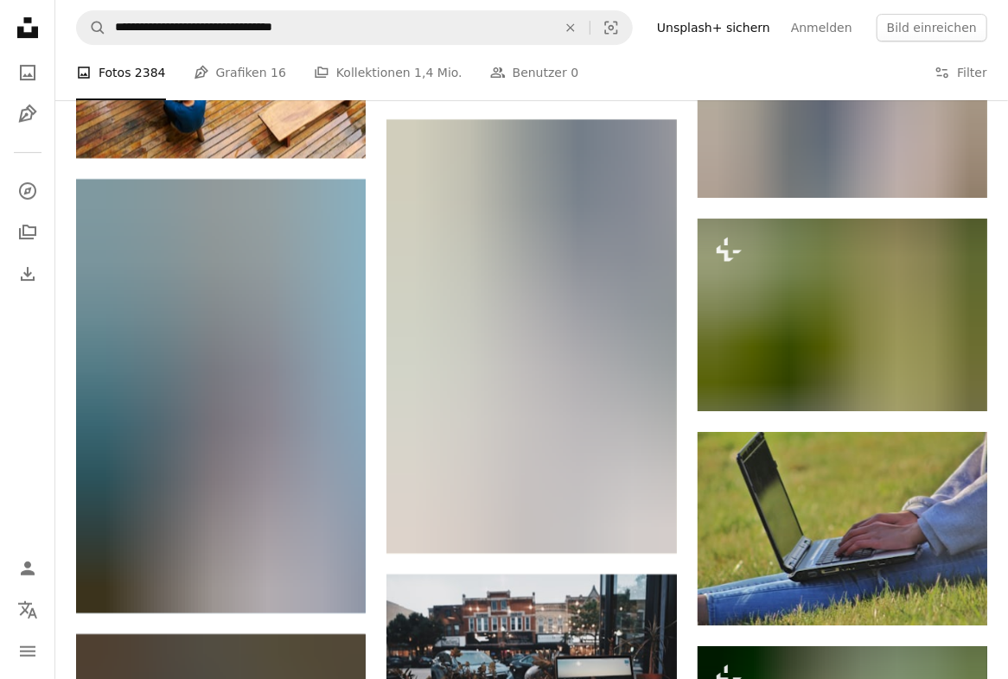
scroll to position [8021, 0]
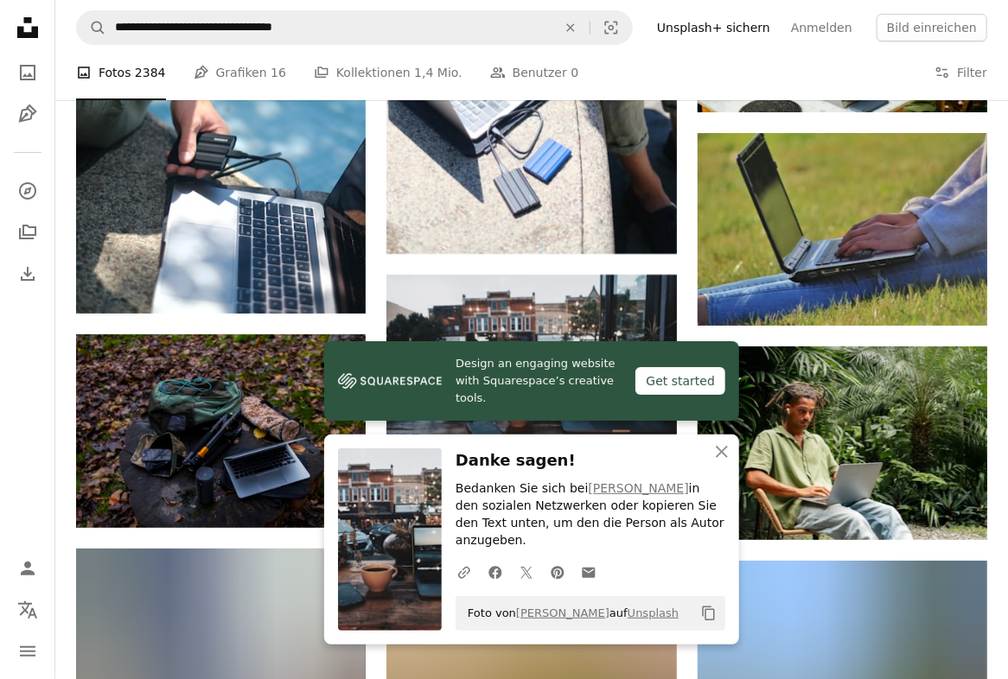
scroll to position [8335, 0]
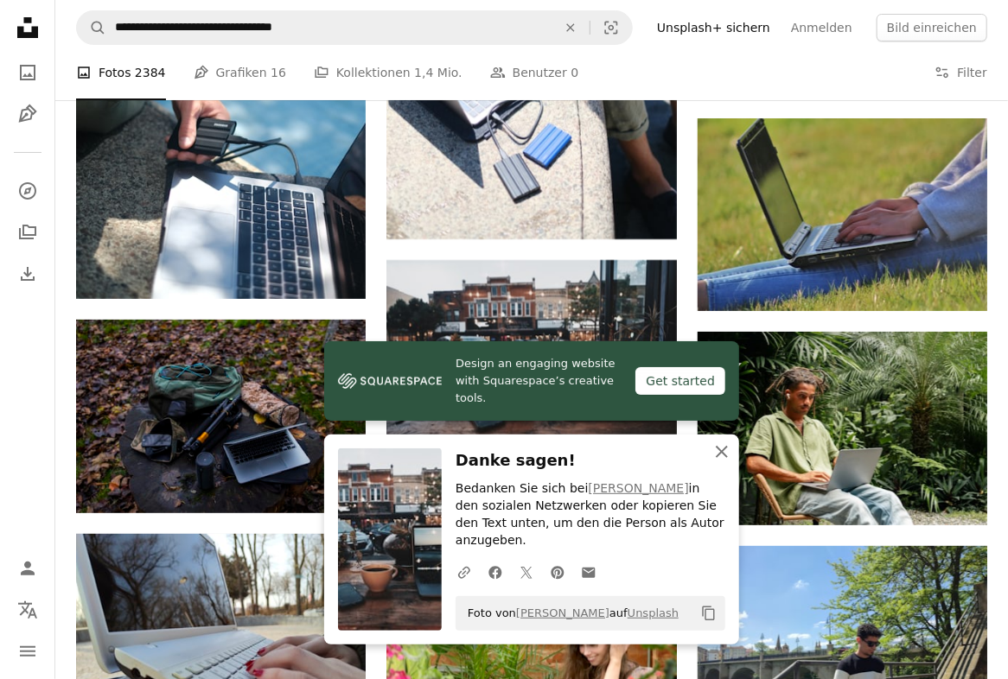
click at [722, 462] on icon "An X shape" at bounding box center [721, 452] width 21 height 21
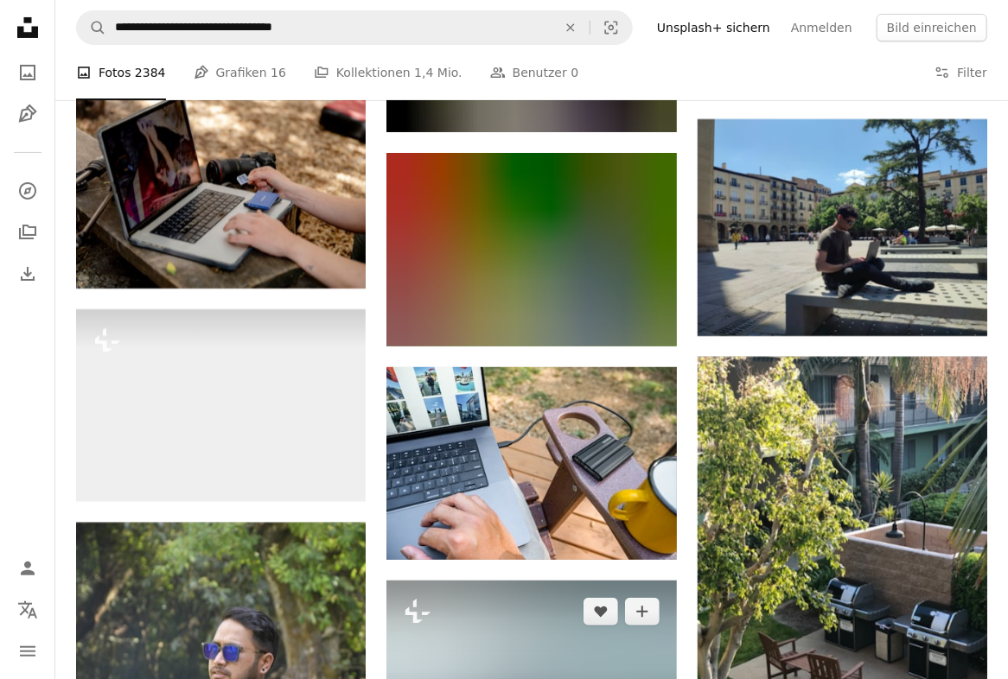
scroll to position [11243, 0]
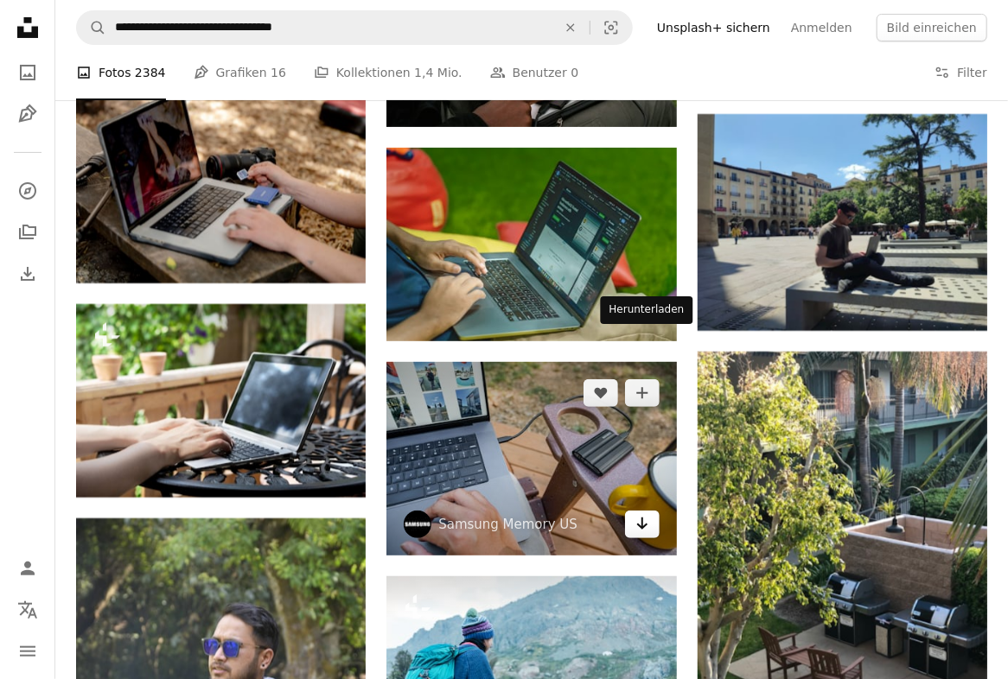
click at [640, 518] on icon "Herunterladen" at bounding box center [641, 524] width 11 height 12
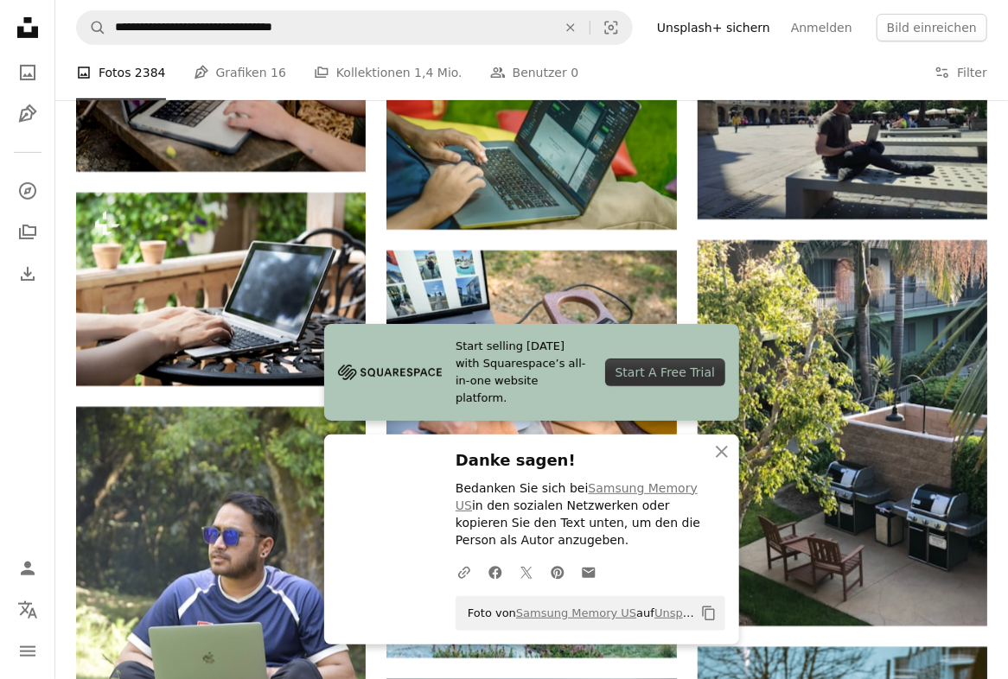
scroll to position [11479, 0]
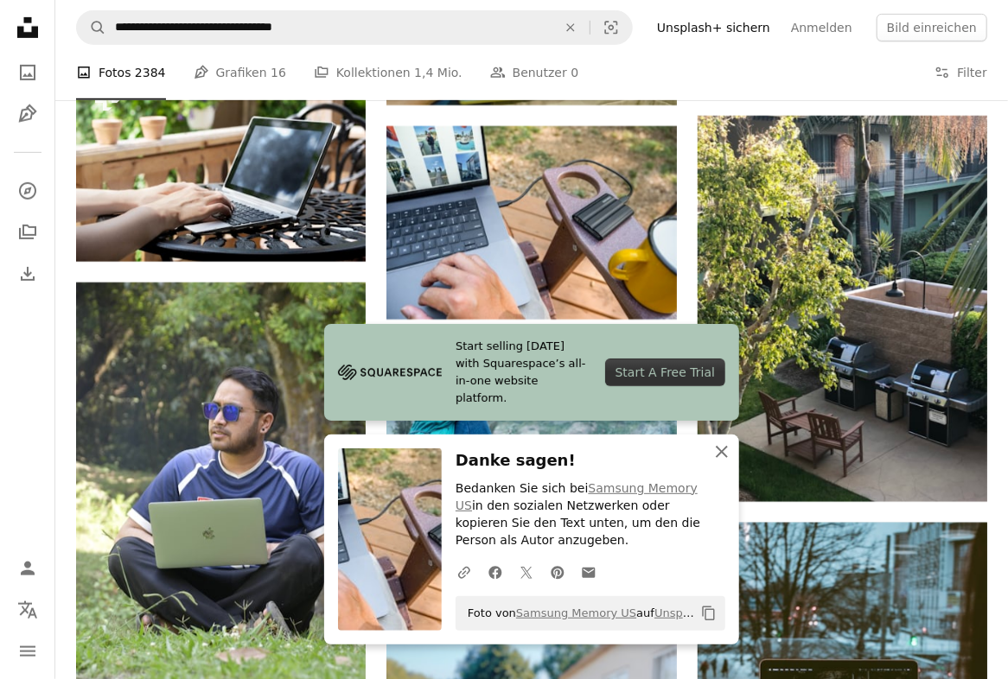
click at [721, 460] on icon "An X shape" at bounding box center [721, 452] width 21 height 21
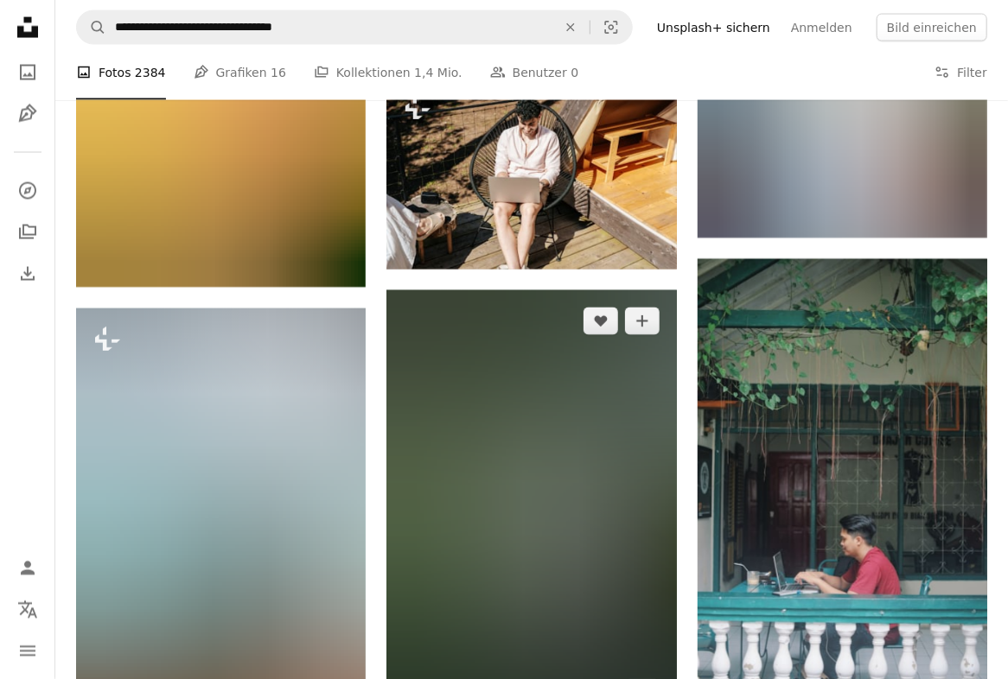
scroll to position [12422, 0]
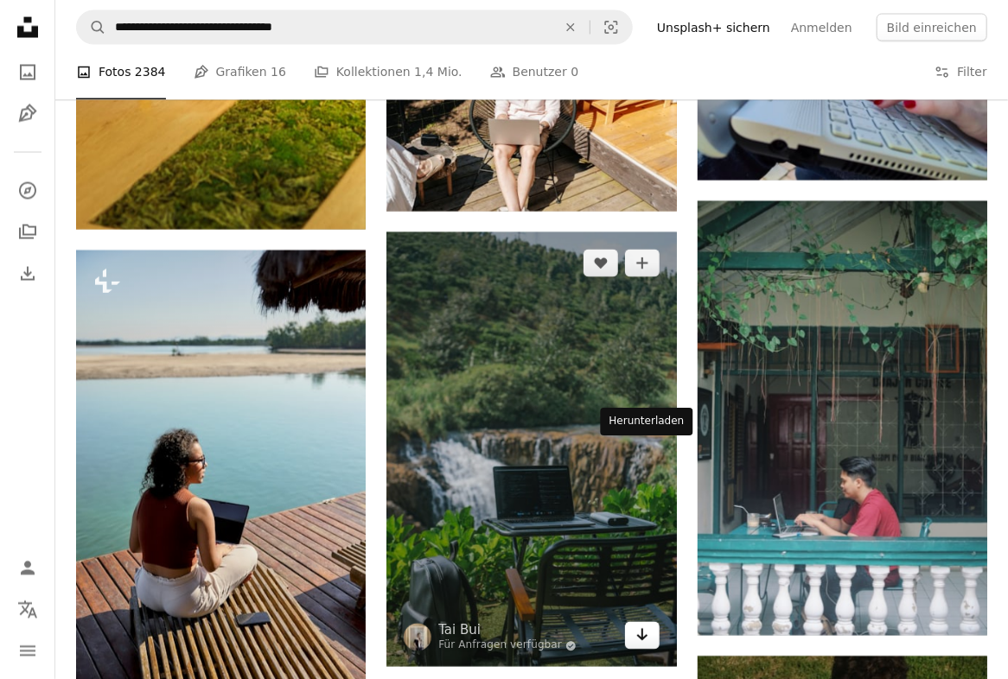
click at [651, 622] on link "Arrow pointing down" at bounding box center [642, 636] width 35 height 28
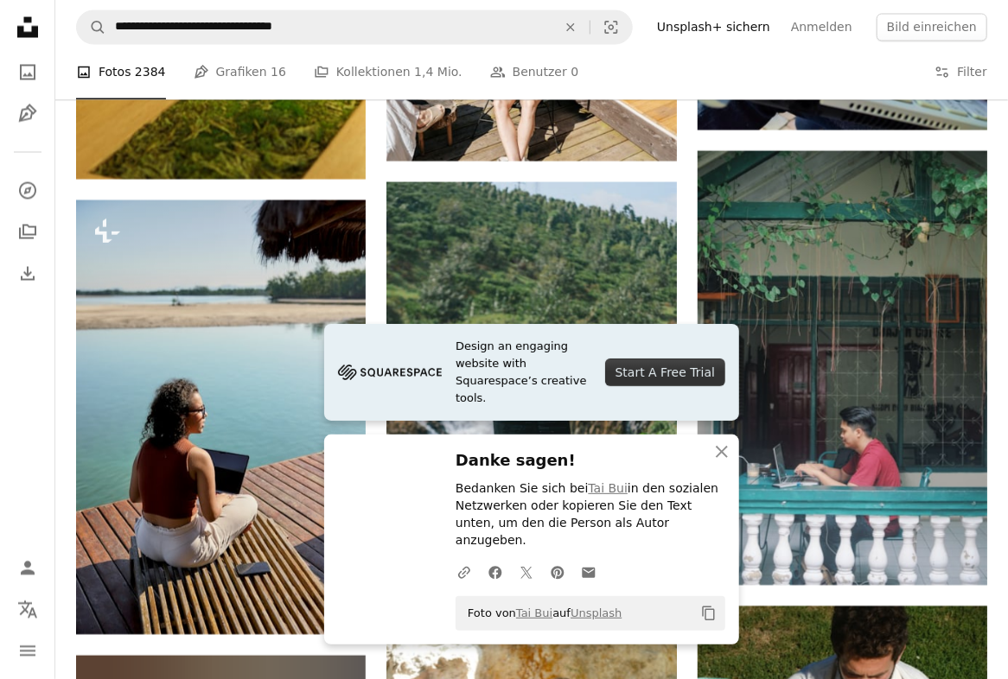
scroll to position [12657, 0]
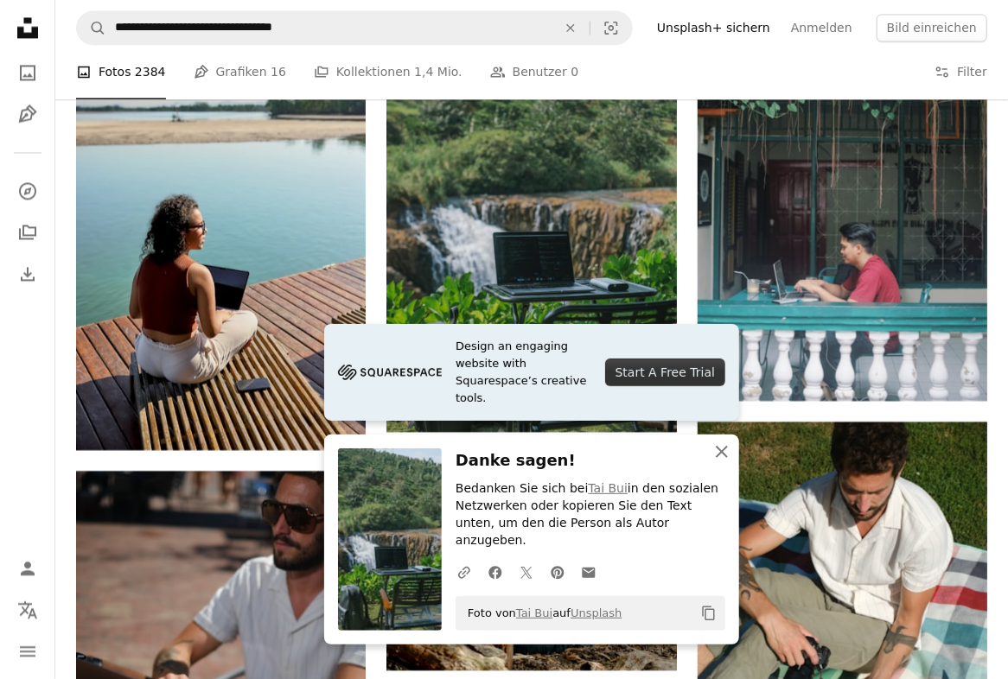
click at [730, 462] on icon "An X shape" at bounding box center [721, 452] width 21 height 21
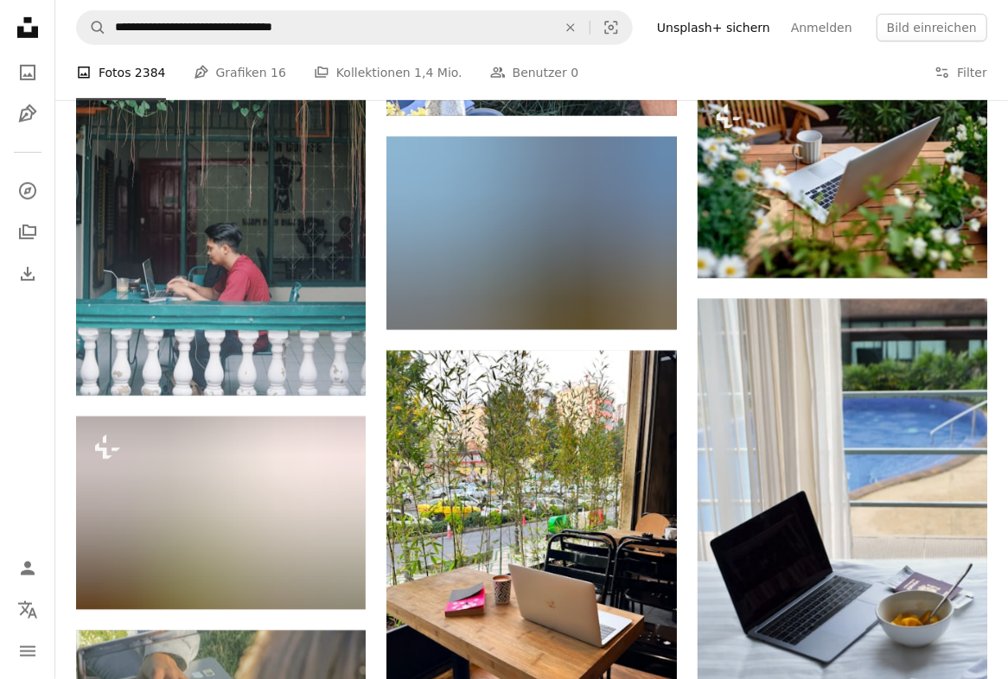
scroll to position [14307, 0]
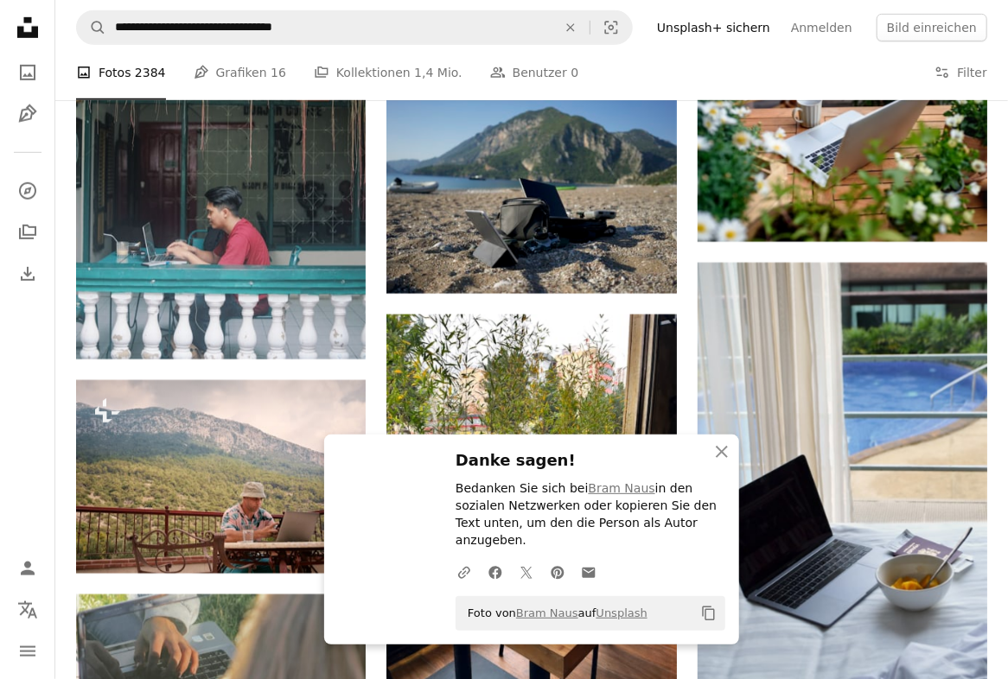
scroll to position [14386, 0]
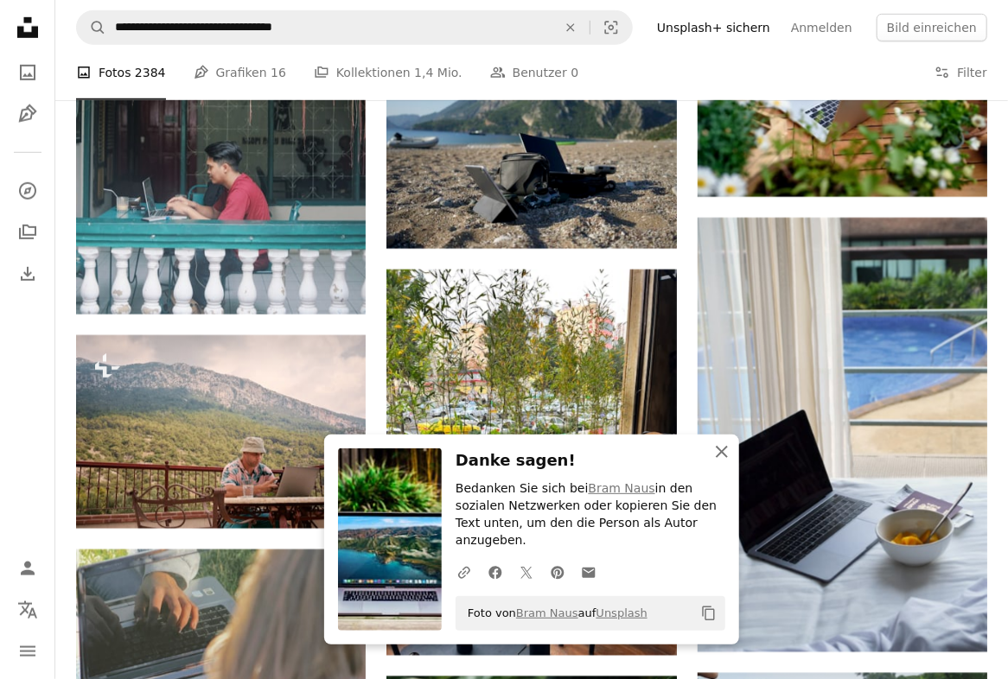
click at [726, 462] on icon "An X shape" at bounding box center [721, 452] width 21 height 21
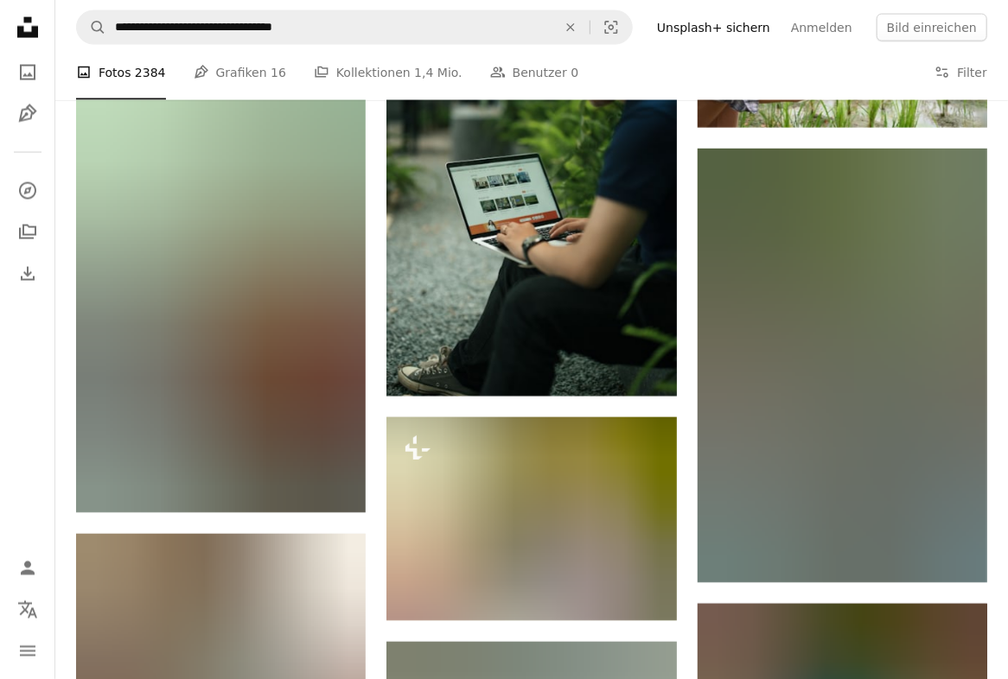
scroll to position [15172, 0]
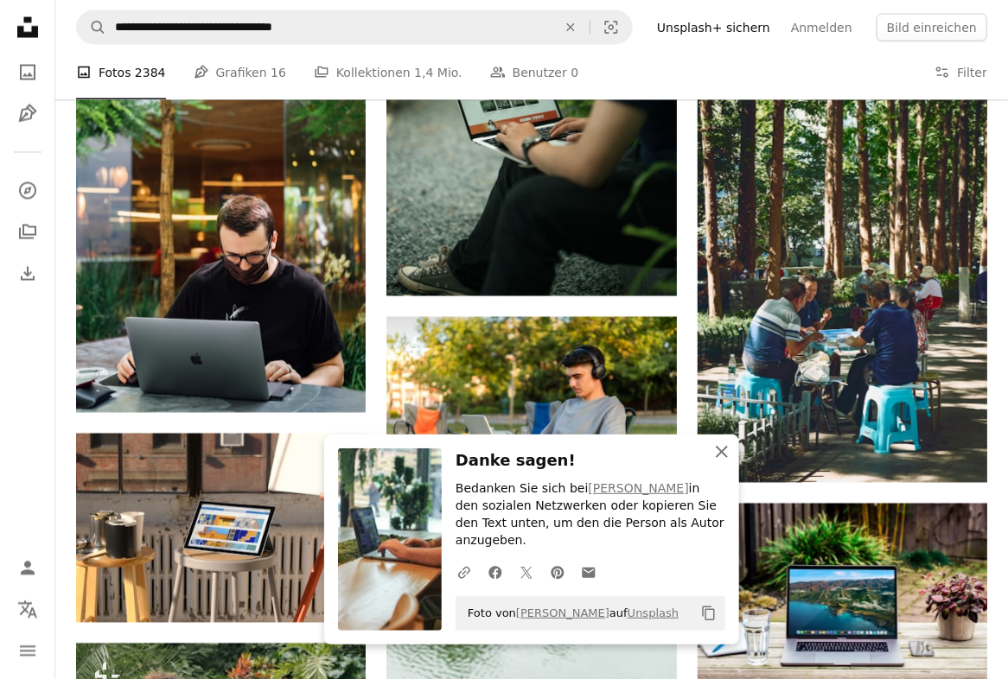
click at [713, 462] on icon "An X shape" at bounding box center [721, 452] width 21 height 21
